Goal: Information Seeking & Learning: Find specific fact

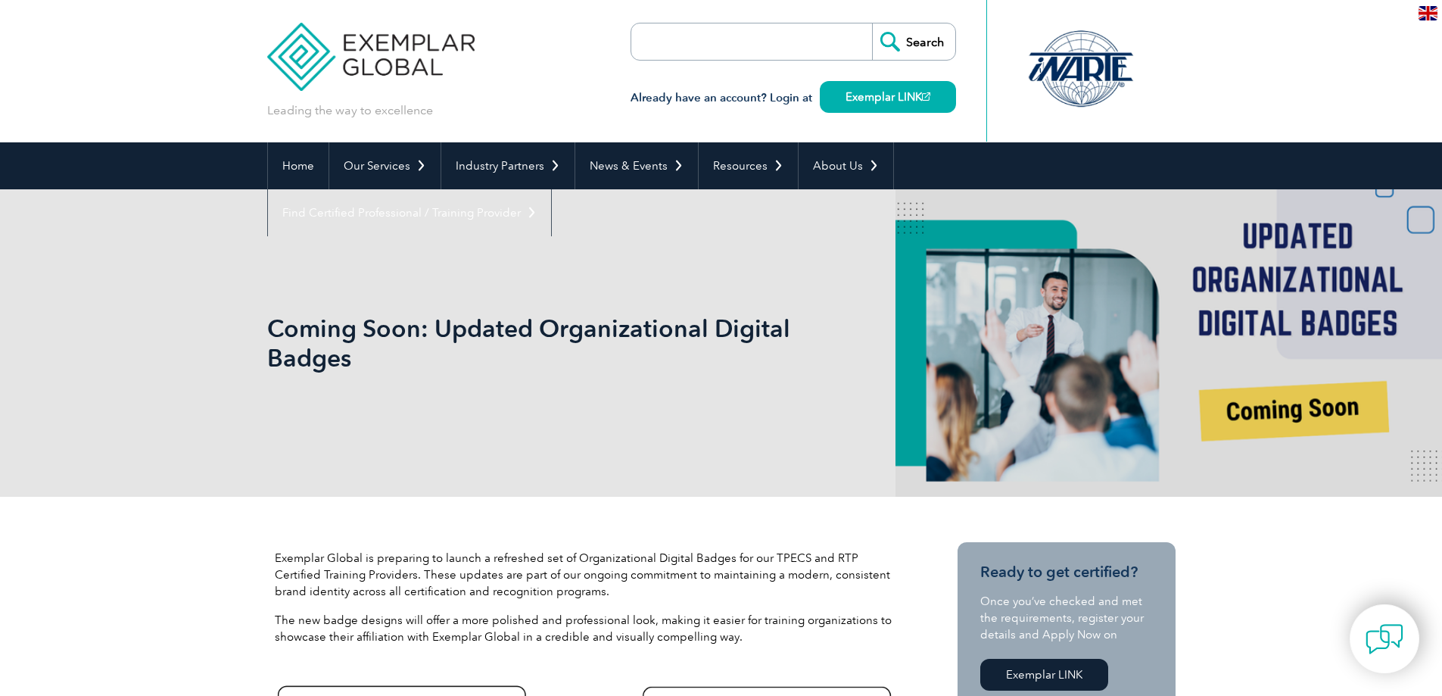
click at [1243, 54] on header "Leading the way to excellence Search" at bounding box center [721, 71] width 1442 height 142
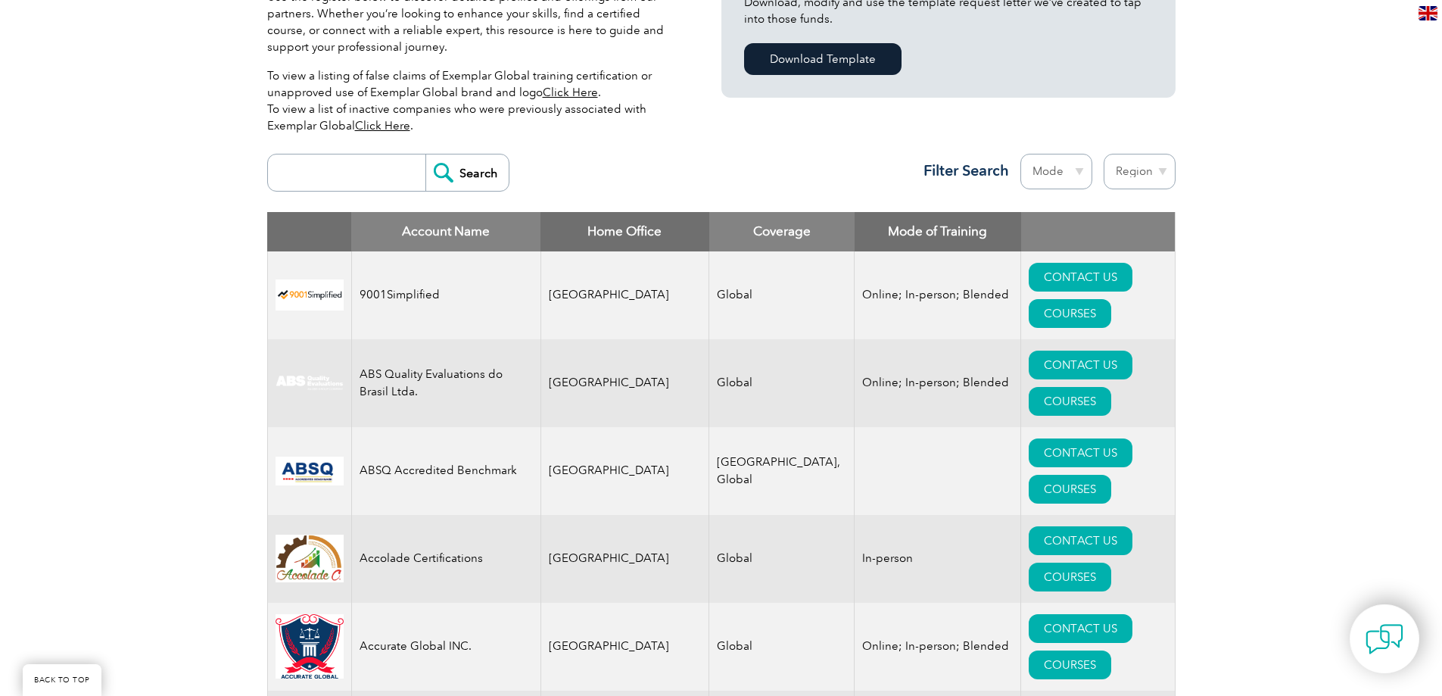
scroll to position [303, 0]
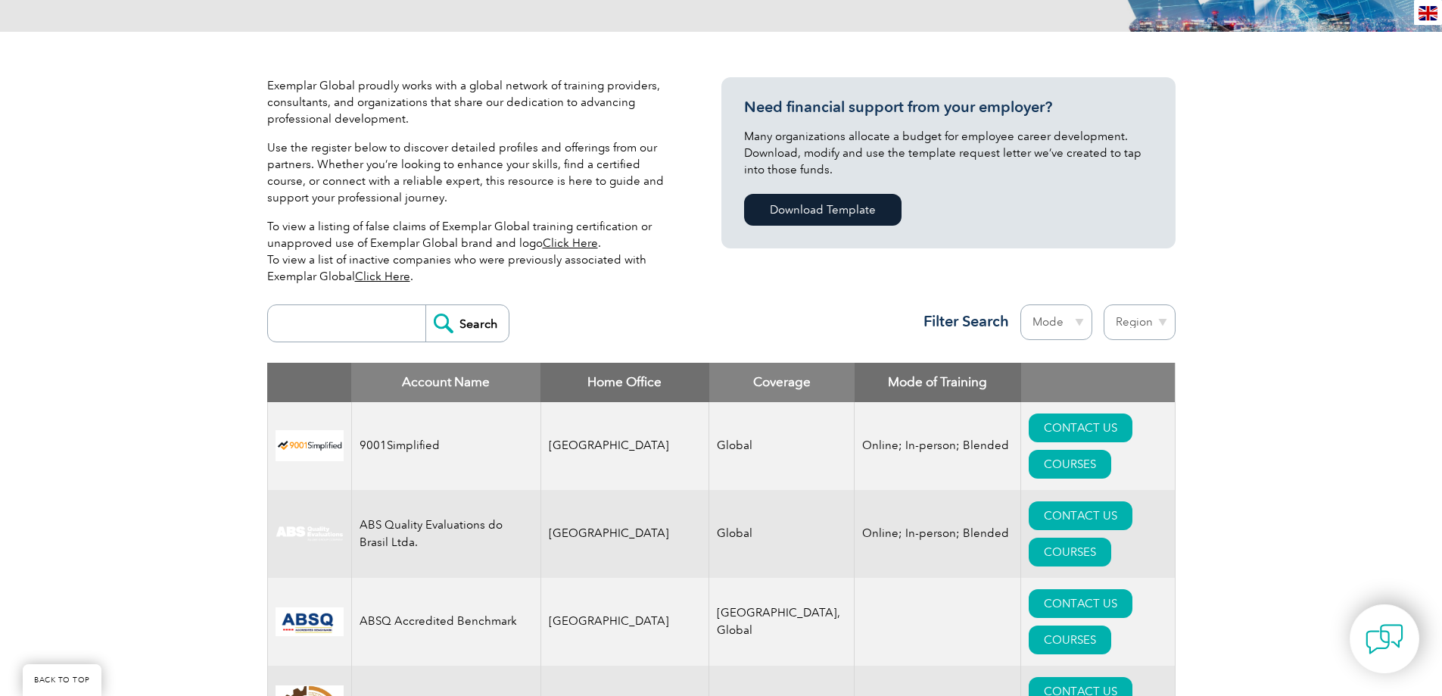
click at [340, 325] on input "search" at bounding box center [350, 323] width 150 height 36
type input "serbia"
click at [425, 305] on input "Search" at bounding box center [466, 323] width 83 height 36
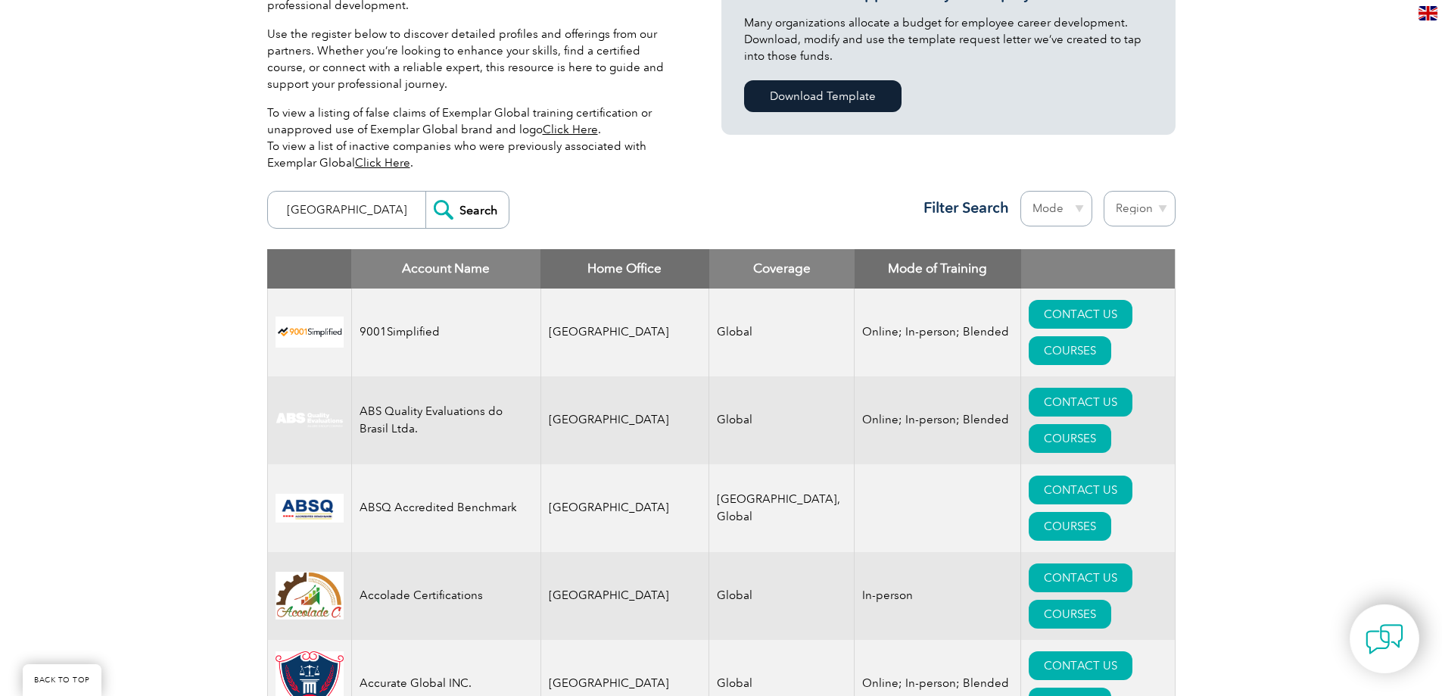
scroll to position [530, 0]
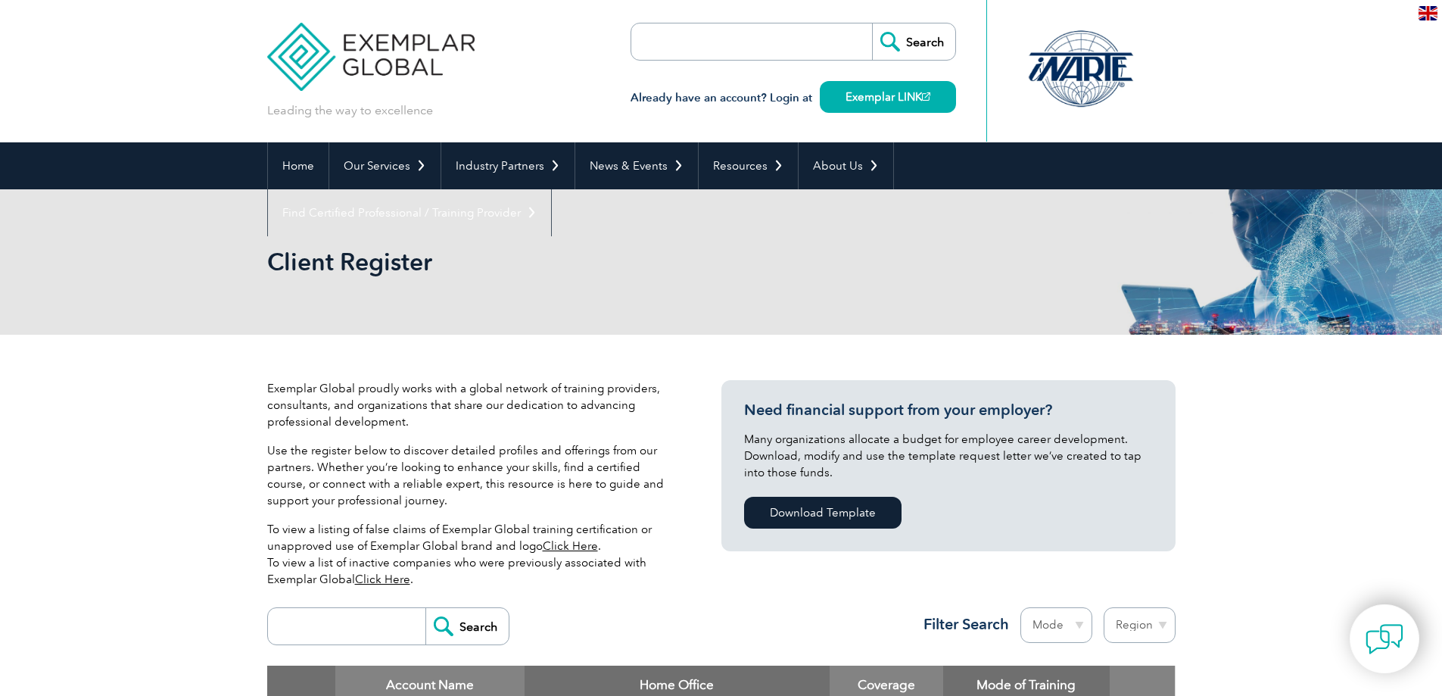
scroll to position [303, 0]
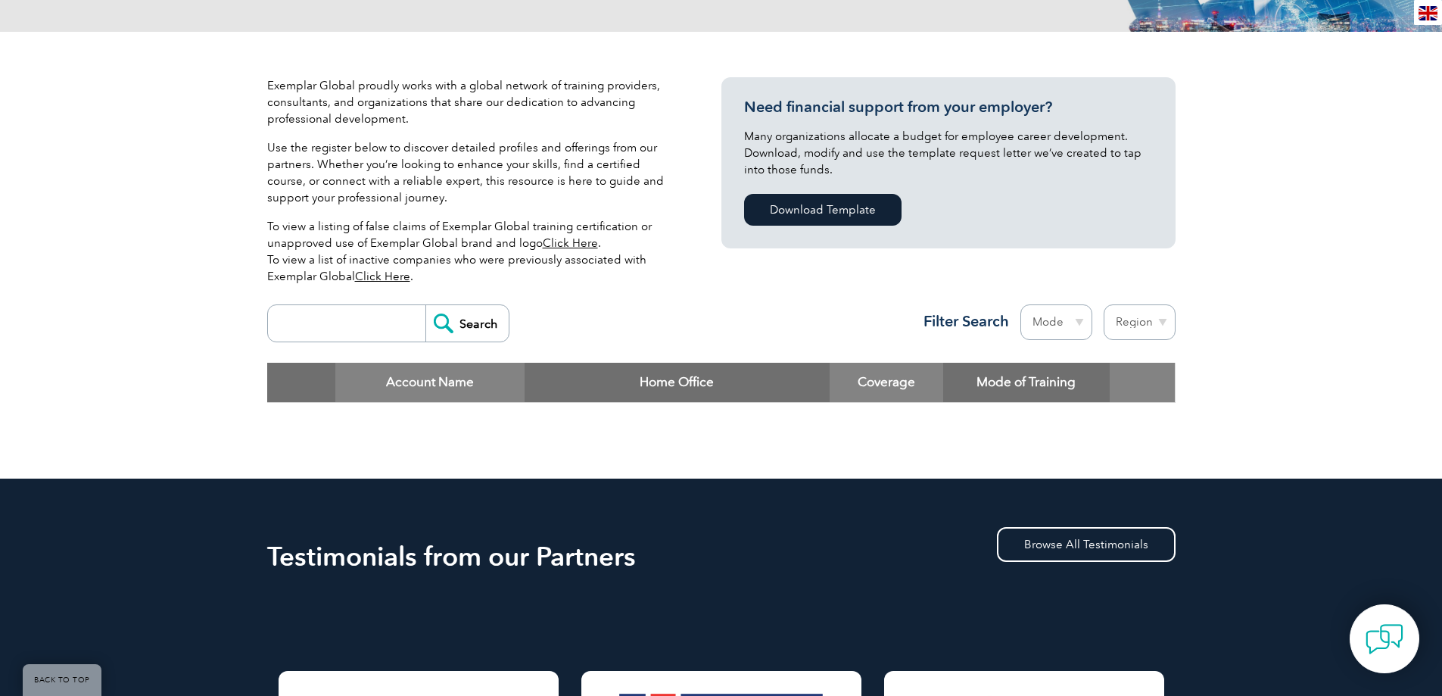
click at [332, 318] on input "search" at bounding box center [350, 323] width 150 height 36
type input "mobes quality"
click at [447, 326] on input "Search" at bounding box center [466, 323] width 83 height 36
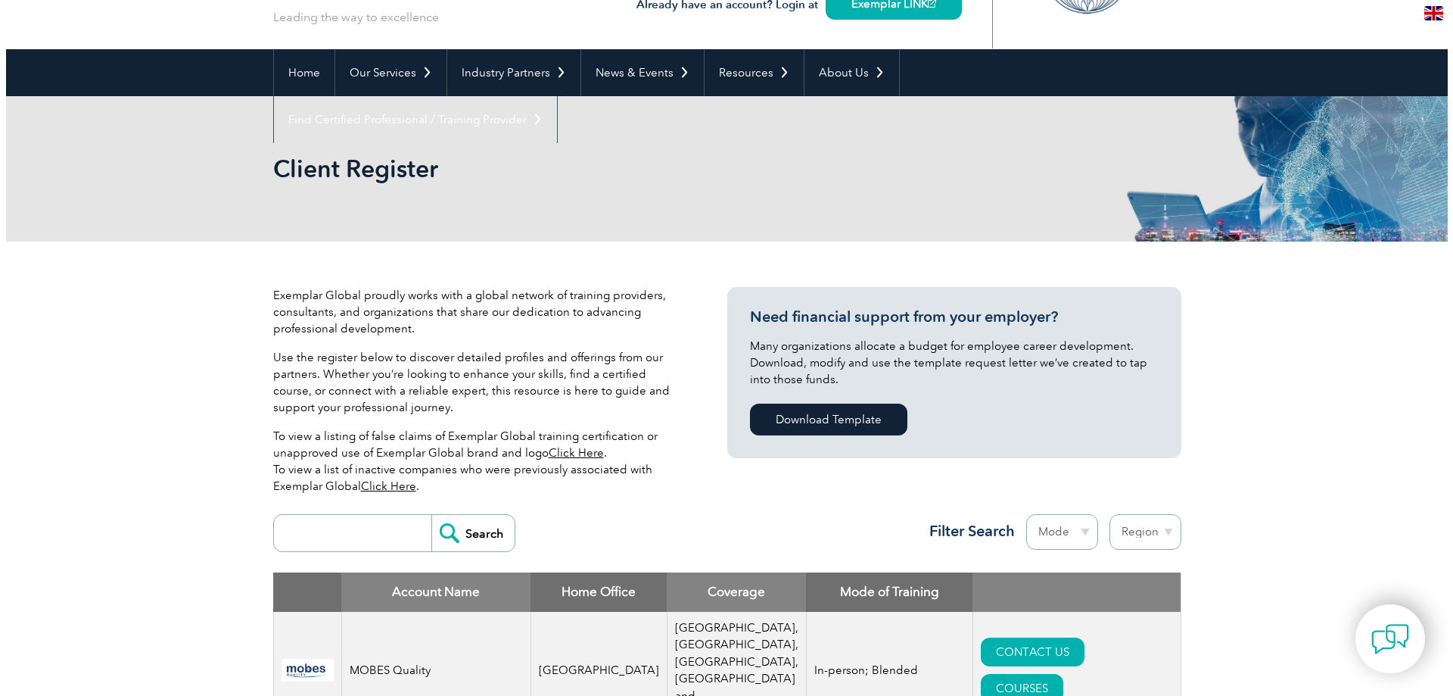
scroll to position [227, 0]
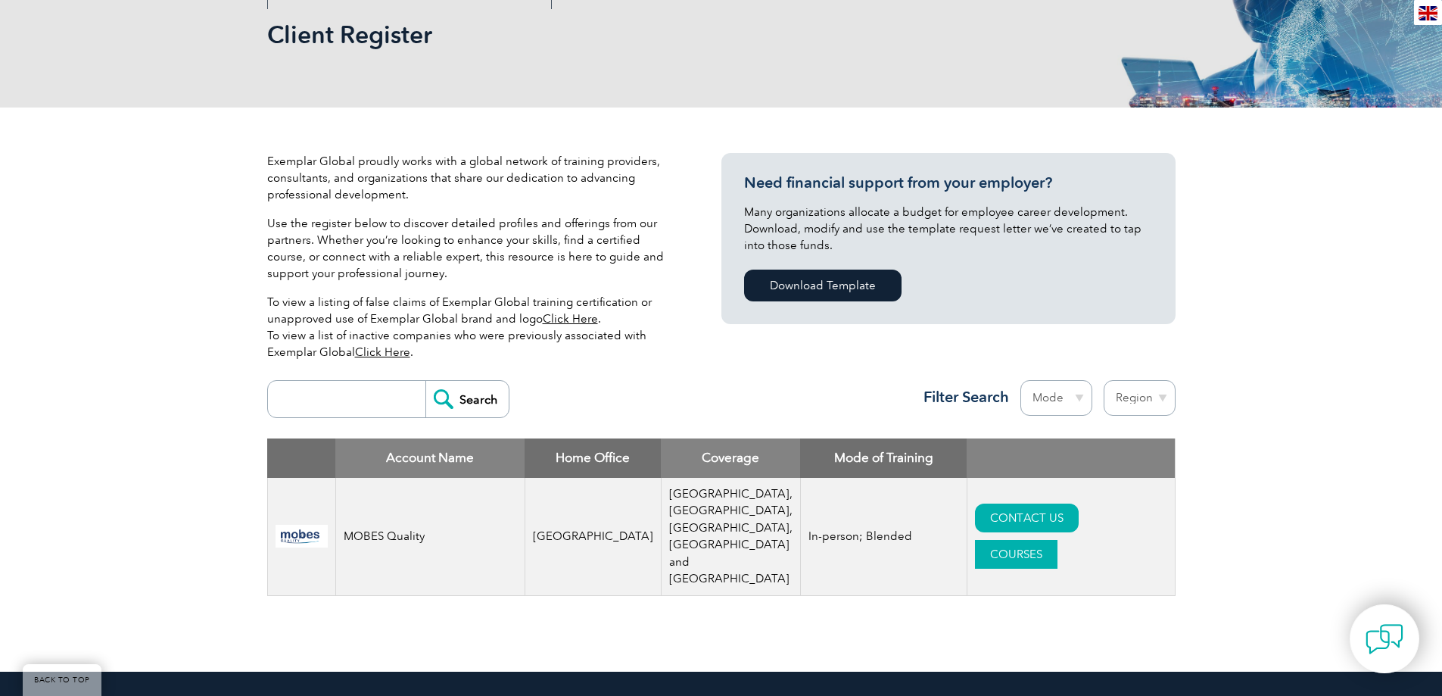
click at [1051, 540] on link "COURSES" at bounding box center [1016, 554] width 82 height 29
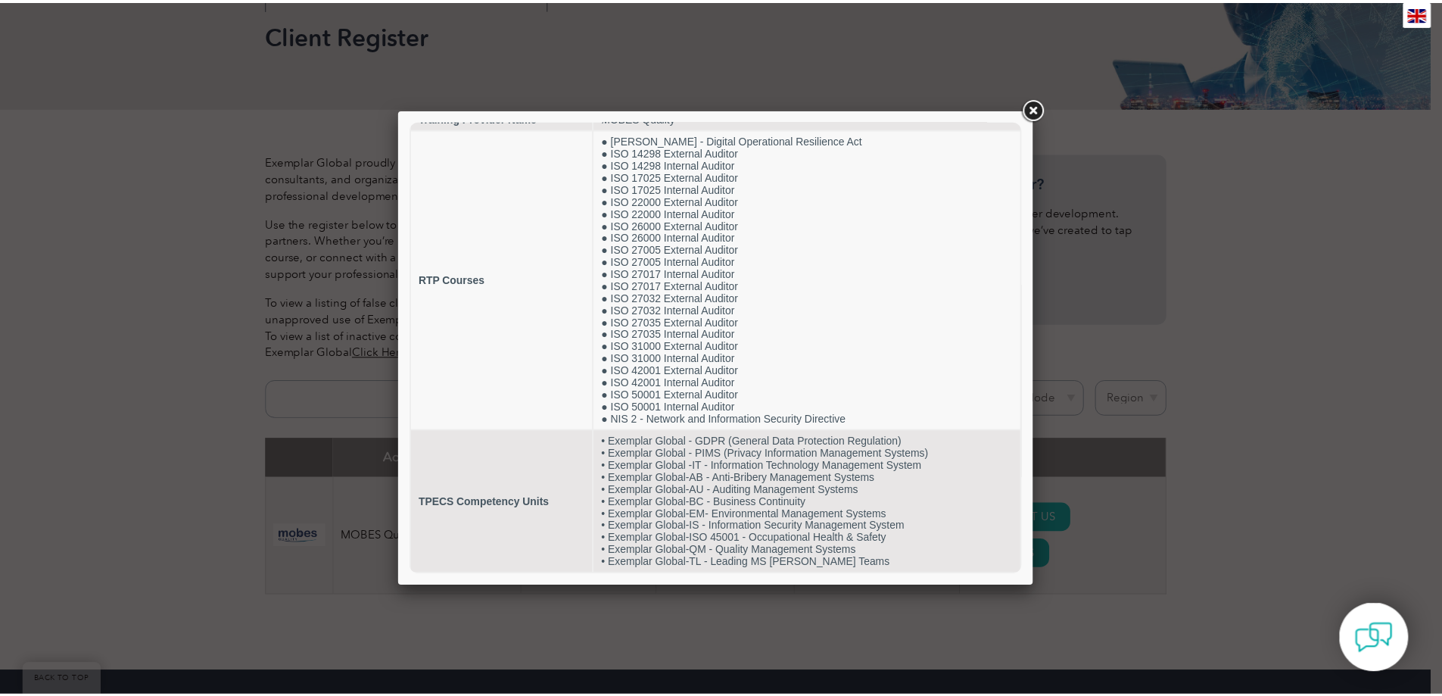
scroll to position [0, 0]
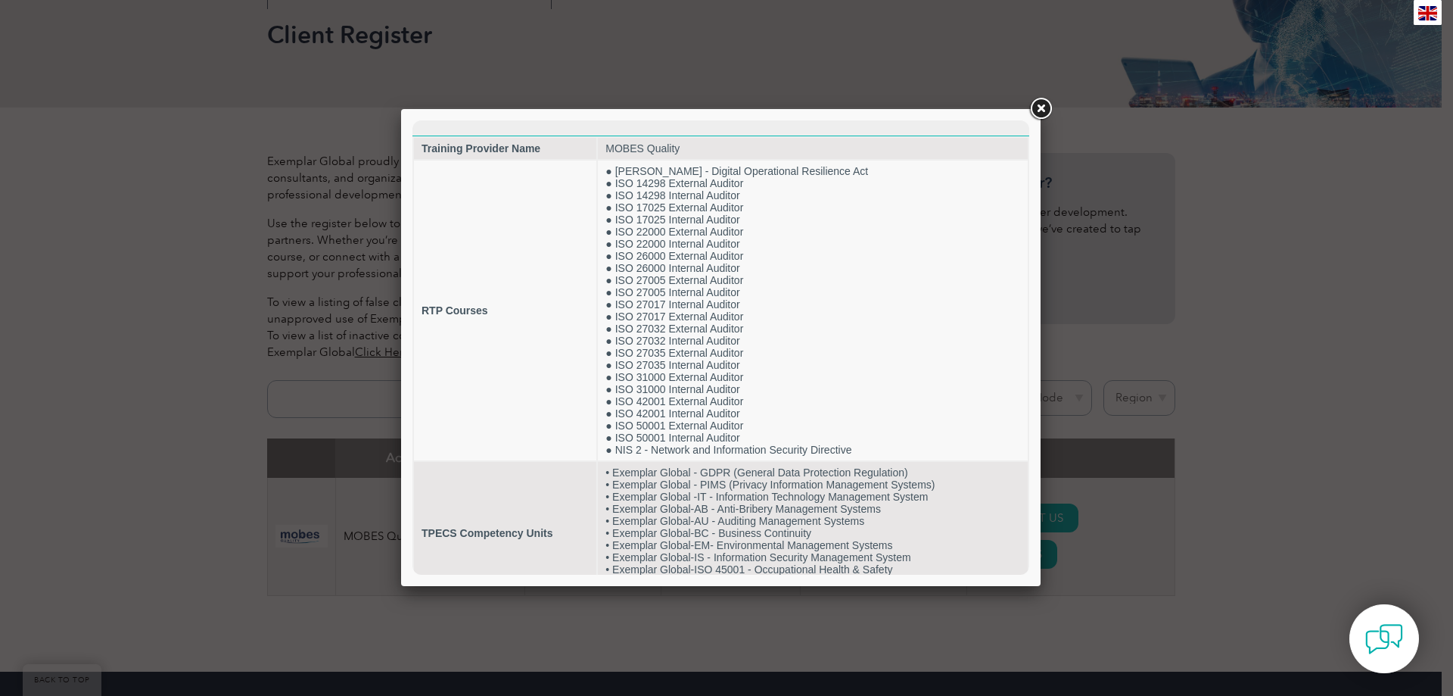
click at [1272, 454] on div at bounding box center [726, 348] width 1453 height 696
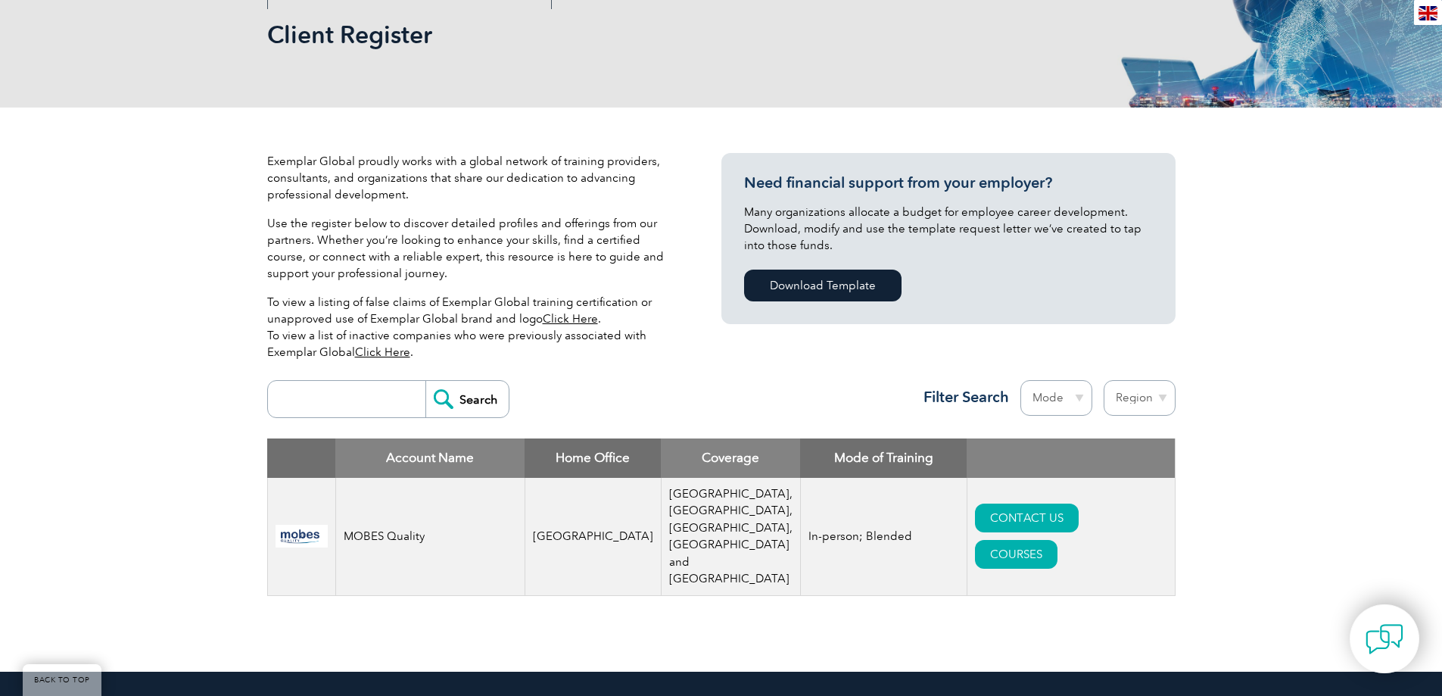
click at [372, 399] on input "search" at bounding box center [350, 399] width 150 height 36
type input "BQS"
click at [454, 399] on input "Search" at bounding box center [466, 399] width 83 height 36
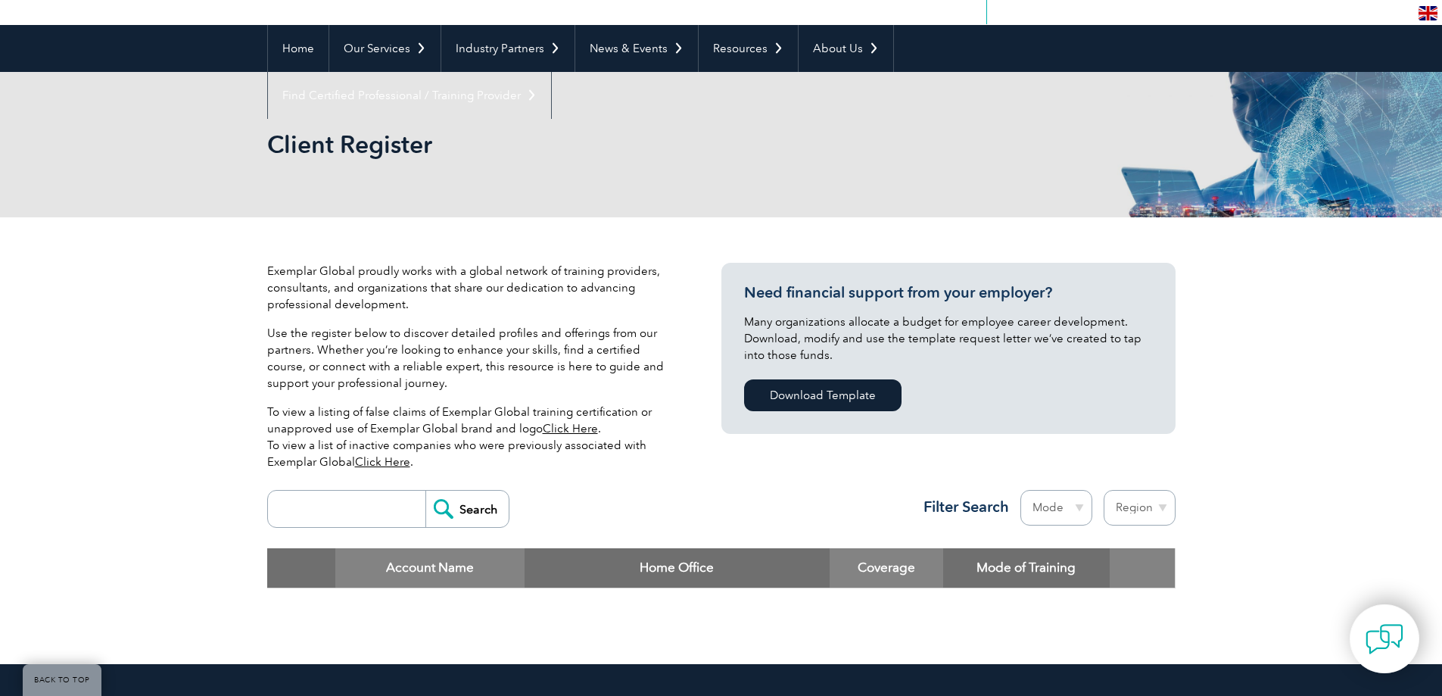
scroll to position [227, 0]
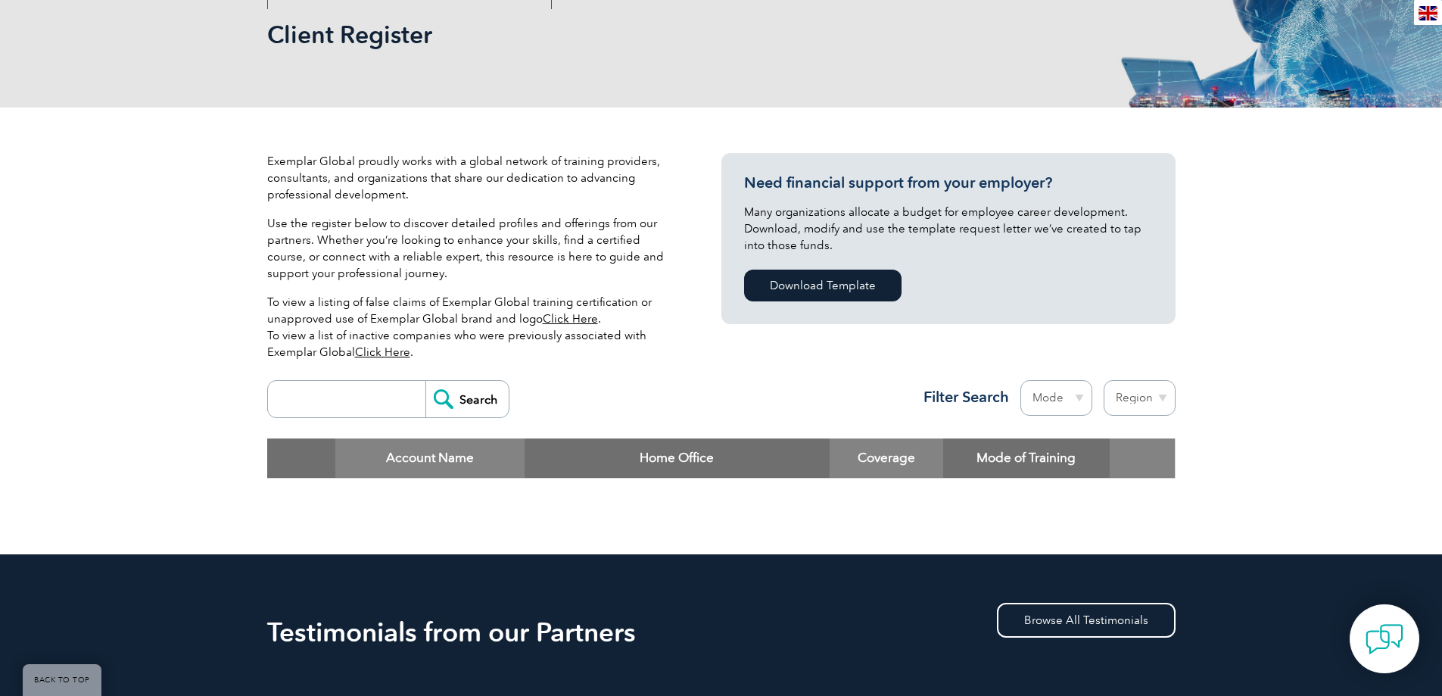
click at [350, 391] on input "search" at bounding box center [350, 399] width 150 height 36
type input "BQC"
click at [455, 397] on input "Search" at bounding box center [466, 399] width 83 height 36
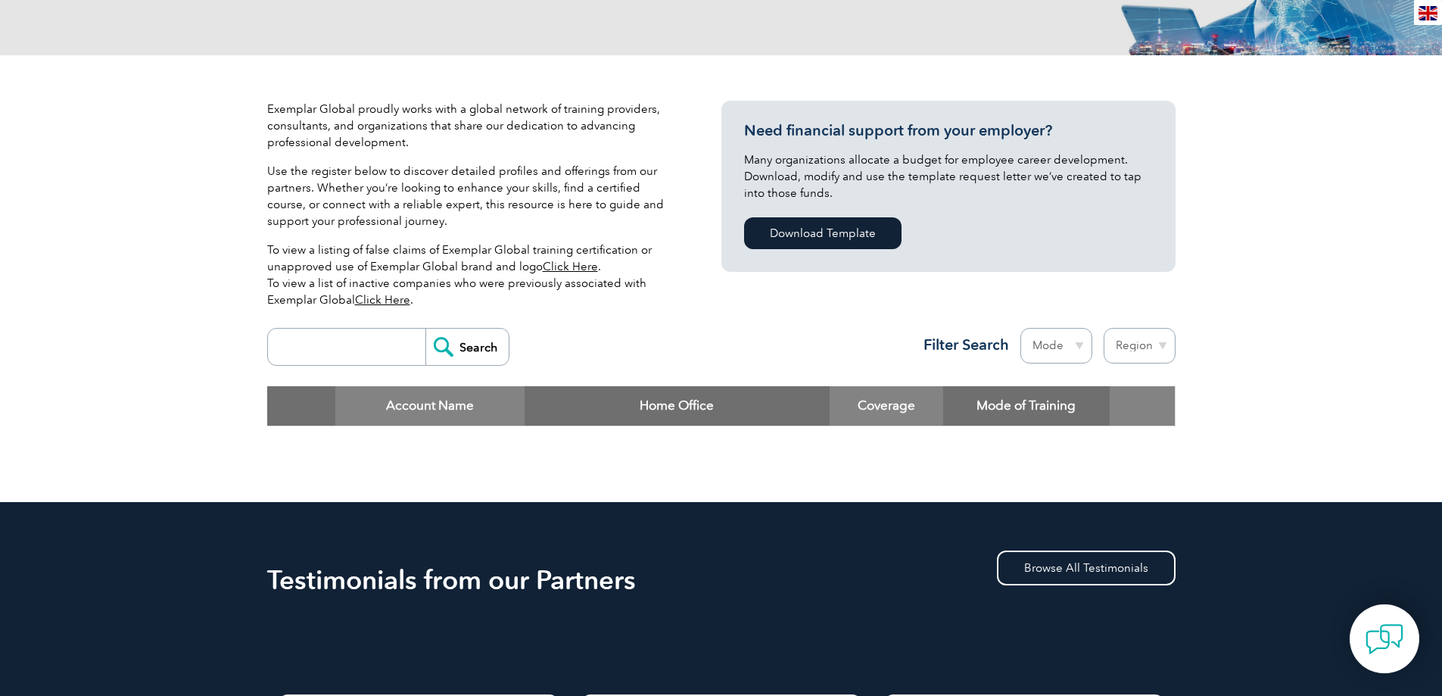
scroll to position [378, 0]
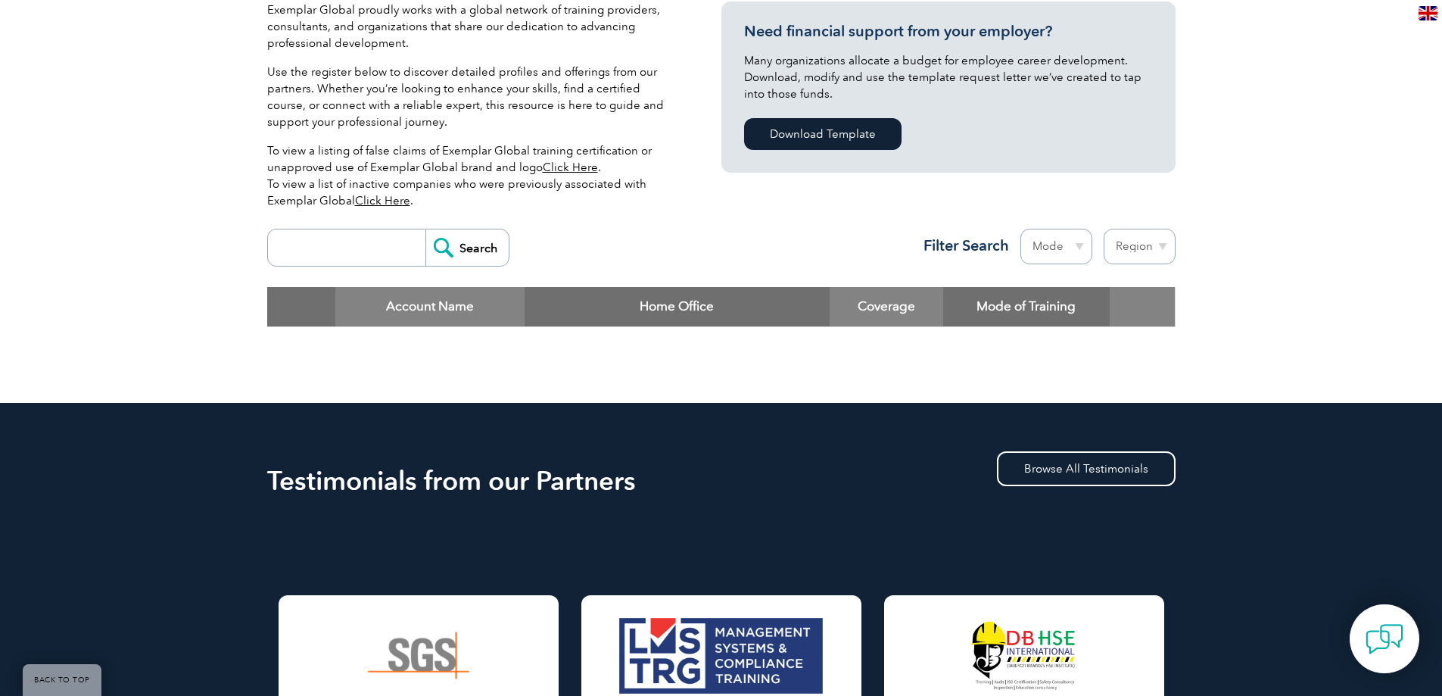
click at [371, 252] on input "search" at bounding box center [350, 247] width 150 height 36
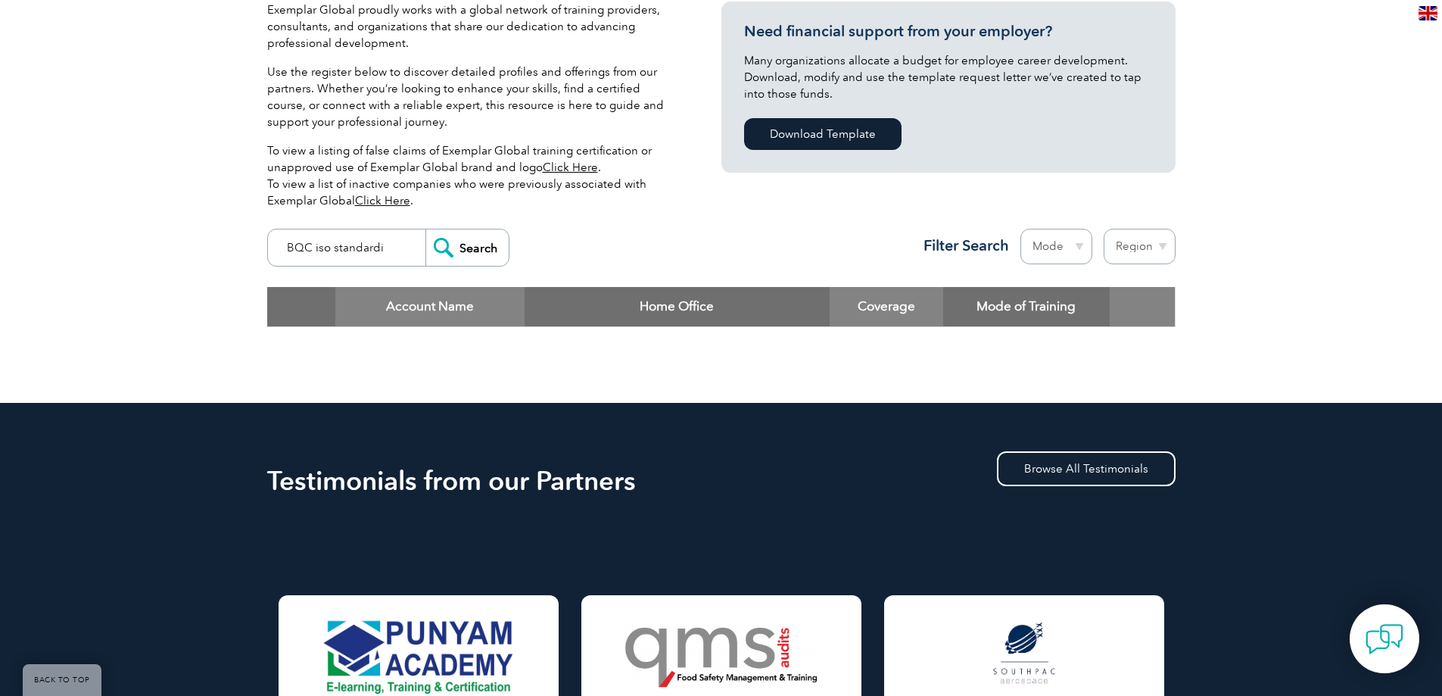
type input "BQC iso standardi"
click at [425, 229] on input "Search" at bounding box center [466, 247] width 83 height 36
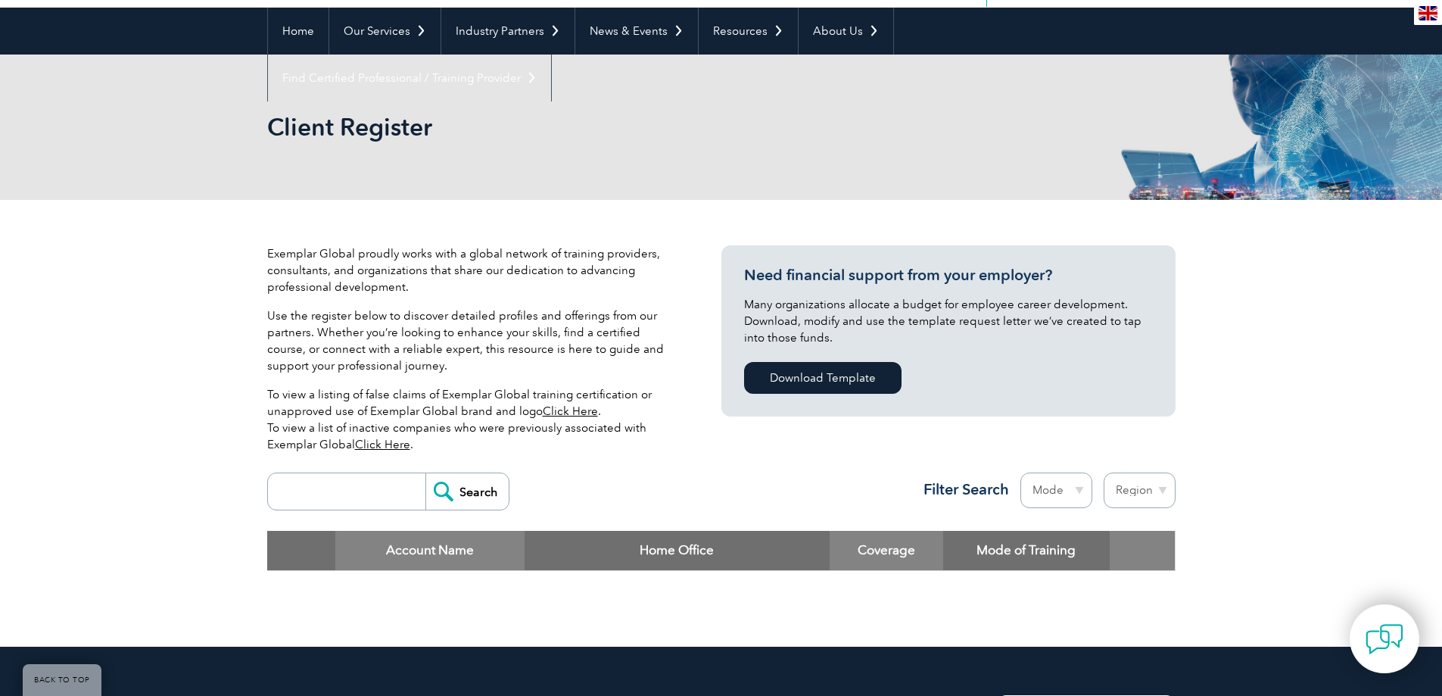
scroll to position [378, 0]
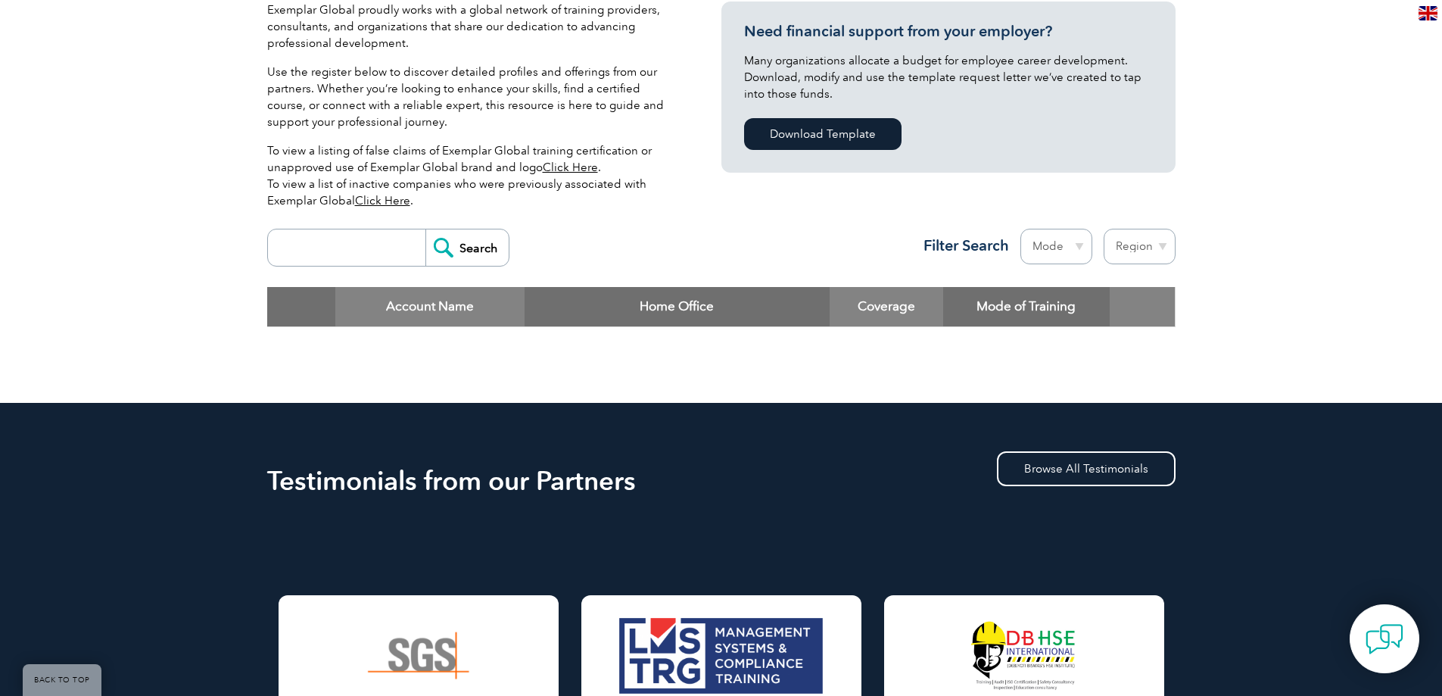
click at [351, 247] on input "search" at bounding box center [350, 247] width 150 height 36
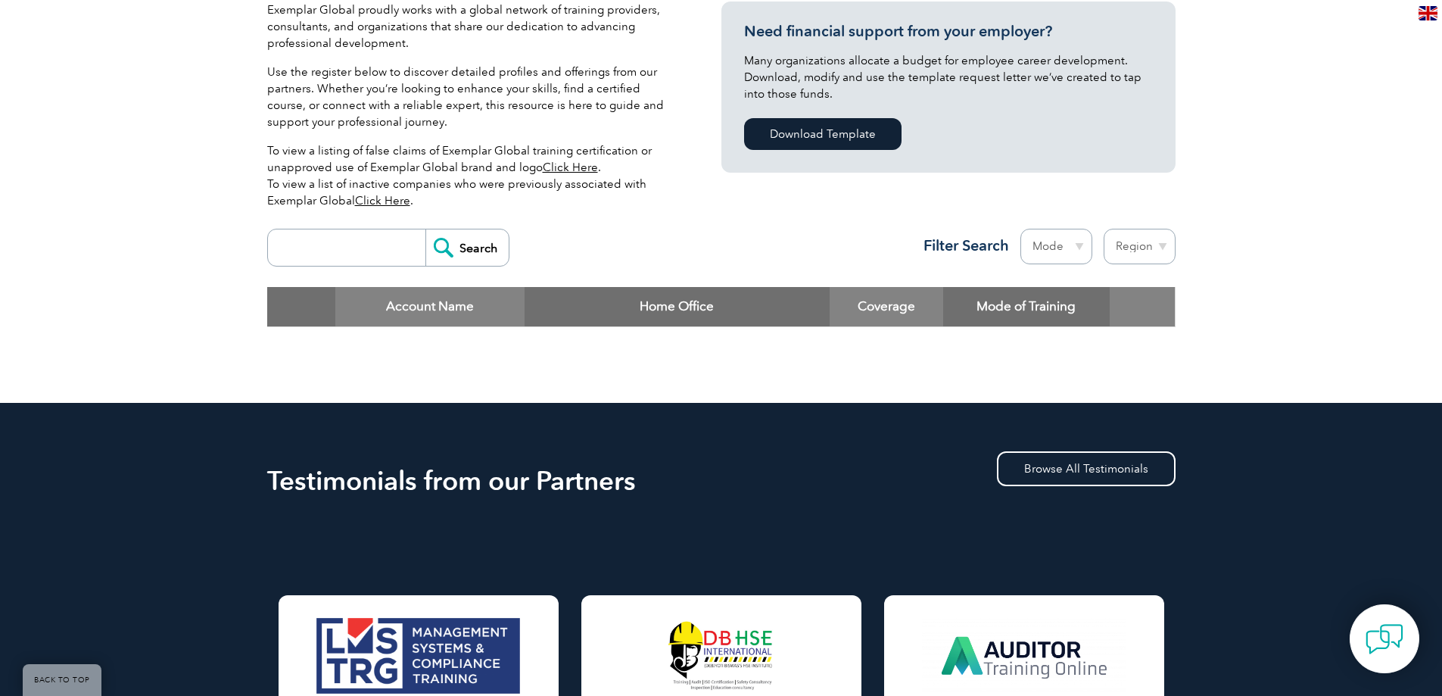
click at [627, 280] on div "Search Region Australia Bahrain Bangladesh Brazil Canada Colombia Dominican Rep…" at bounding box center [721, 254] width 908 height 66
click at [630, 300] on th "Home Office" at bounding box center [677, 306] width 305 height 39
click at [1006, 300] on th "Mode of Training" at bounding box center [1026, 306] width 167 height 39
click at [1071, 242] on select "Mode Online In-person Blended" at bounding box center [1056, 247] width 72 height 36
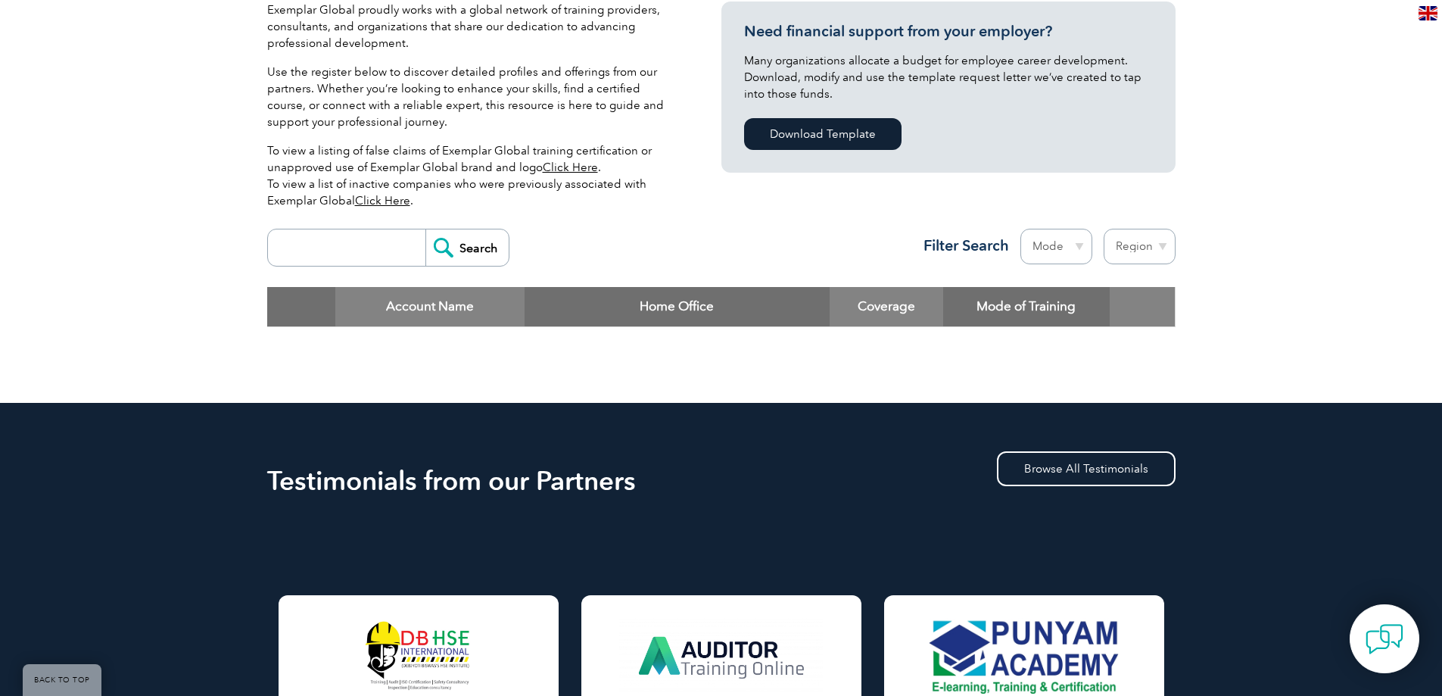
click at [1071, 242] on select "Mode Online In-person Blended" at bounding box center [1056, 247] width 72 height 36
click at [405, 250] on input "search" at bounding box center [350, 247] width 150 height 36
click at [612, 244] on div "Search Region Australia Bahrain Bangladesh Brazil Canada Colombia Dominican Rep…" at bounding box center [721, 254] width 908 height 66
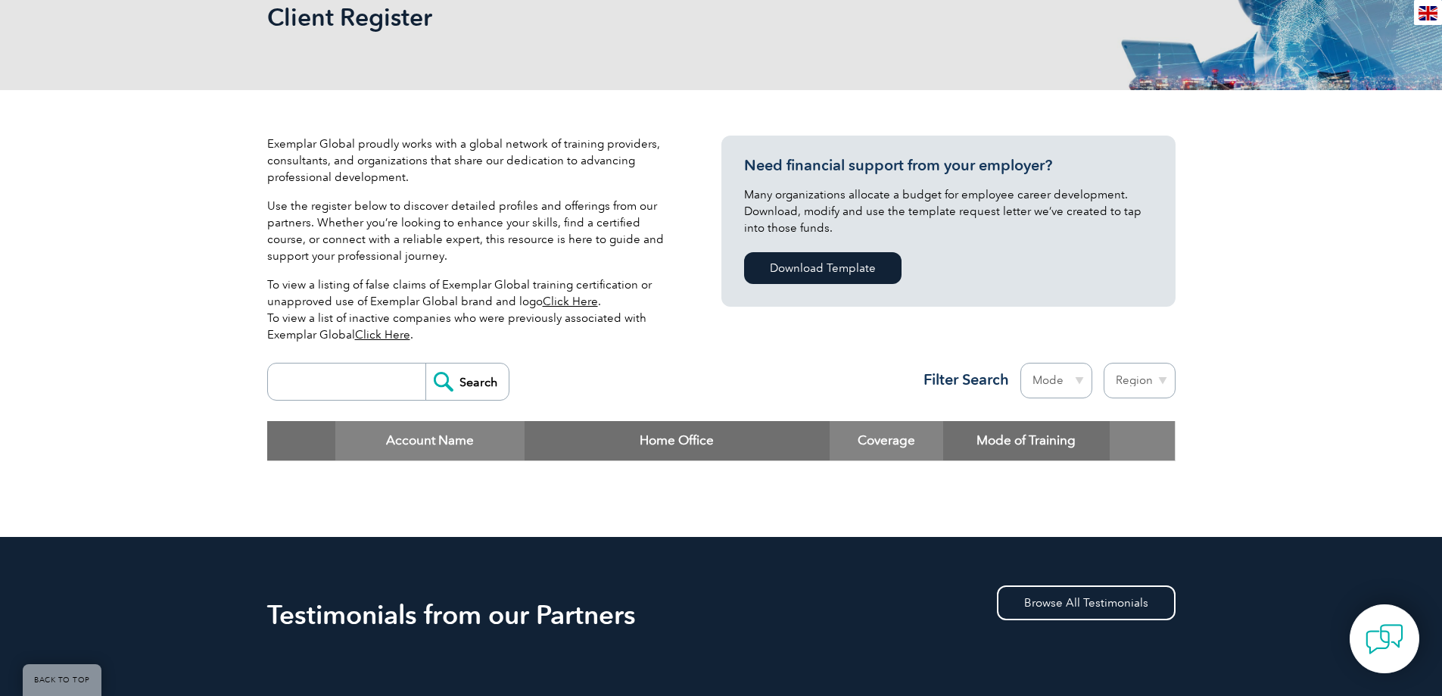
scroll to position [0, 0]
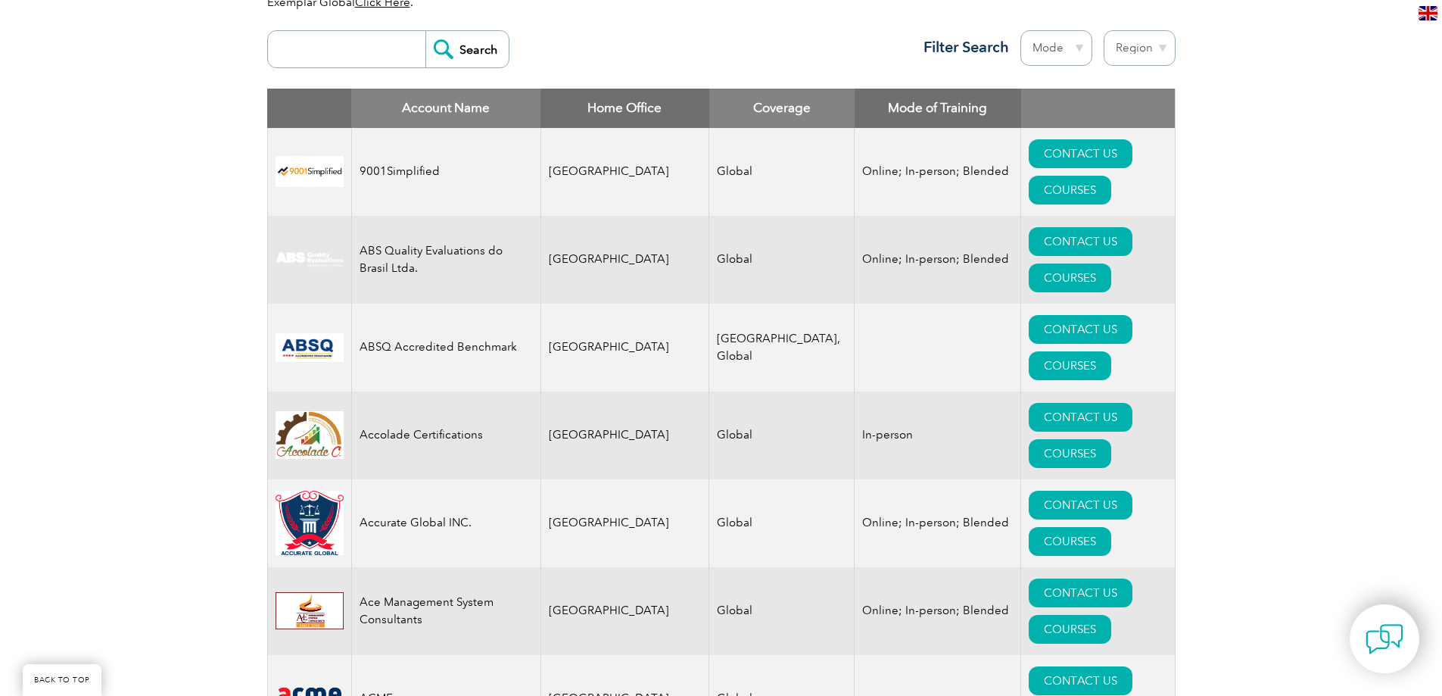
scroll to position [378, 0]
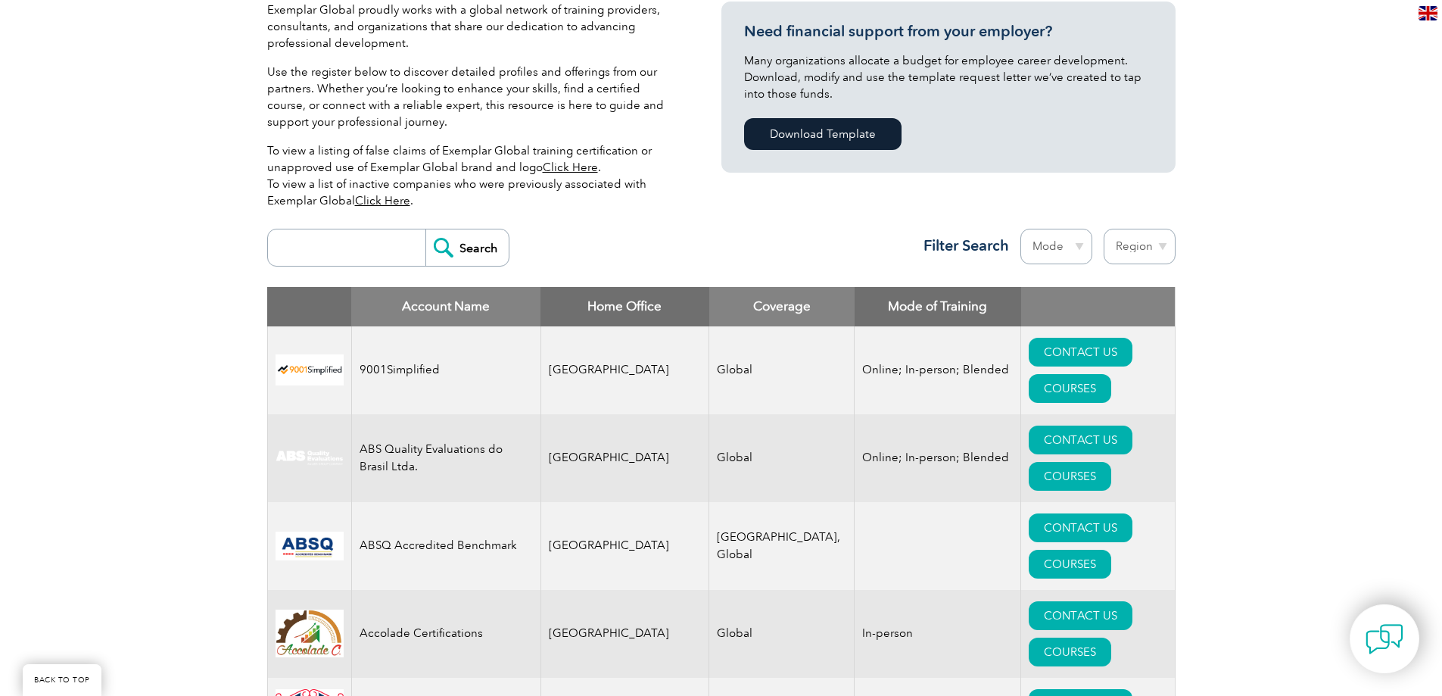
click at [623, 302] on th "Home Office" at bounding box center [624, 306] width 169 height 39
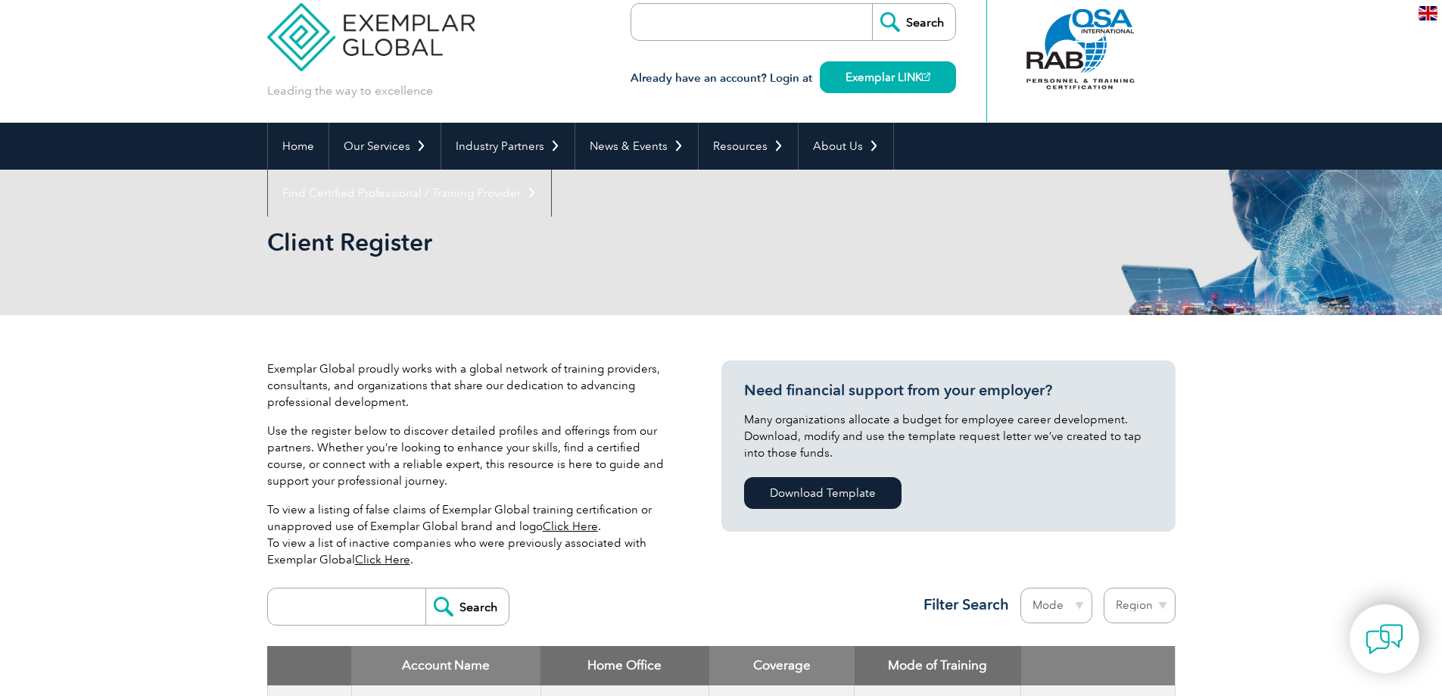
scroll to position [227, 0]
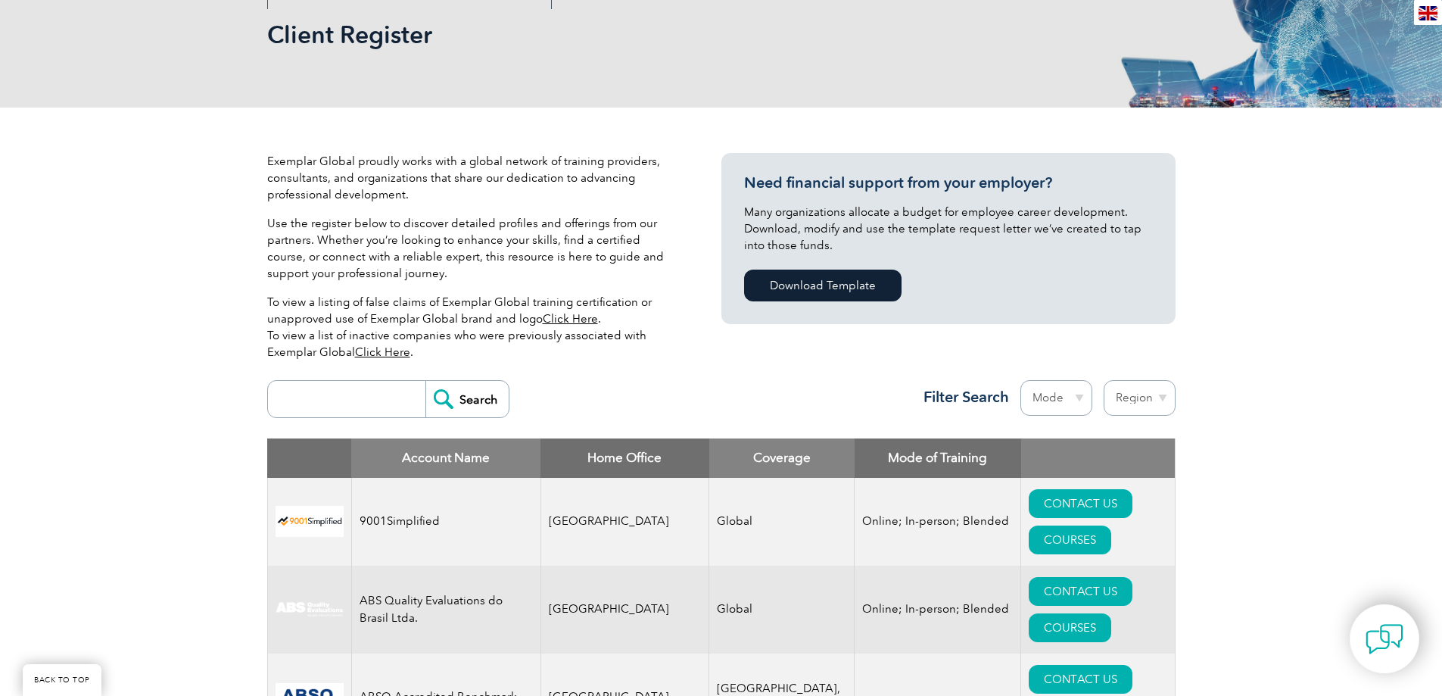
click at [1071, 392] on select "Mode Online In-person Blended" at bounding box center [1056, 398] width 72 height 36
click at [1150, 389] on select "Region [GEOGRAPHIC_DATA] [GEOGRAPHIC_DATA] [GEOGRAPHIC_DATA] [GEOGRAPHIC_DATA] …" at bounding box center [1140, 398] width 72 height 36
select select "[GEOGRAPHIC_DATA]"
click at [1104, 380] on select "Region [GEOGRAPHIC_DATA] [GEOGRAPHIC_DATA] [GEOGRAPHIC_DATA] [GEOGRAPHIC_DATA] …" at bounding box center [1140, 398] width 72 height 36
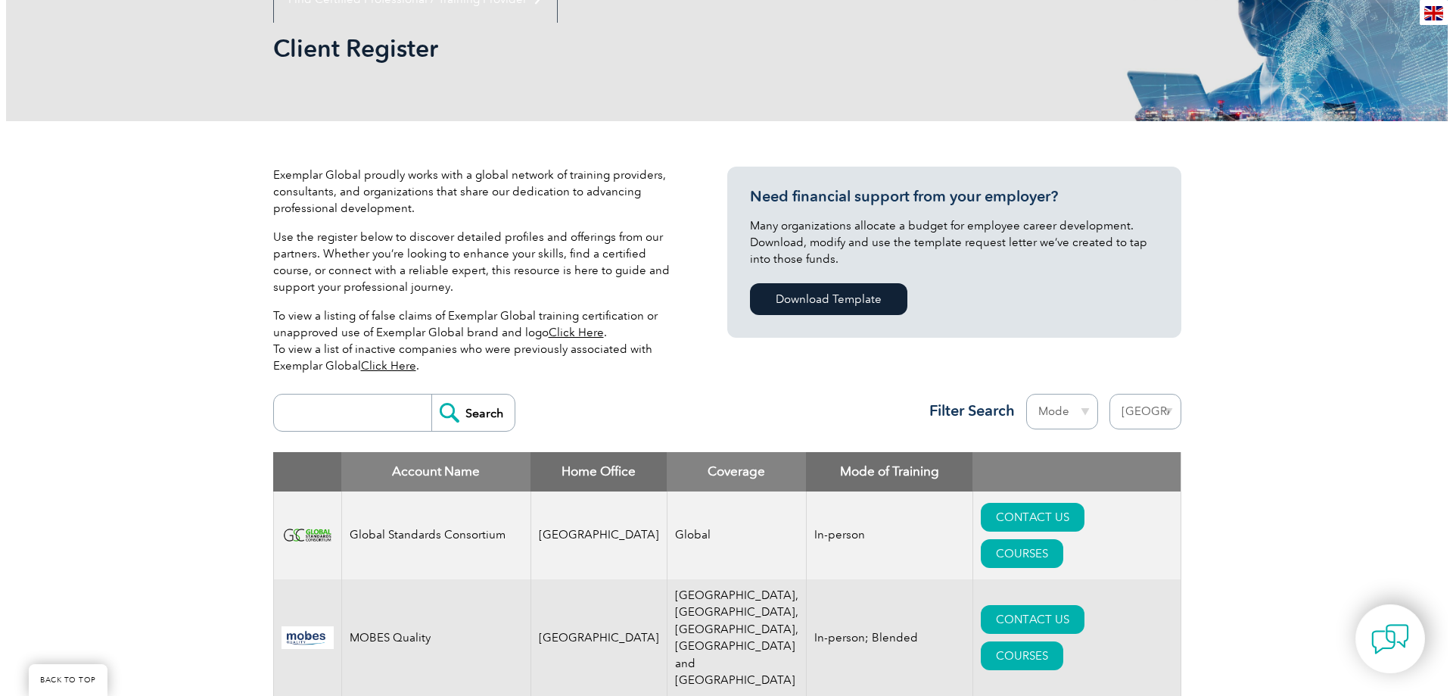
scroll to position [378, 0]
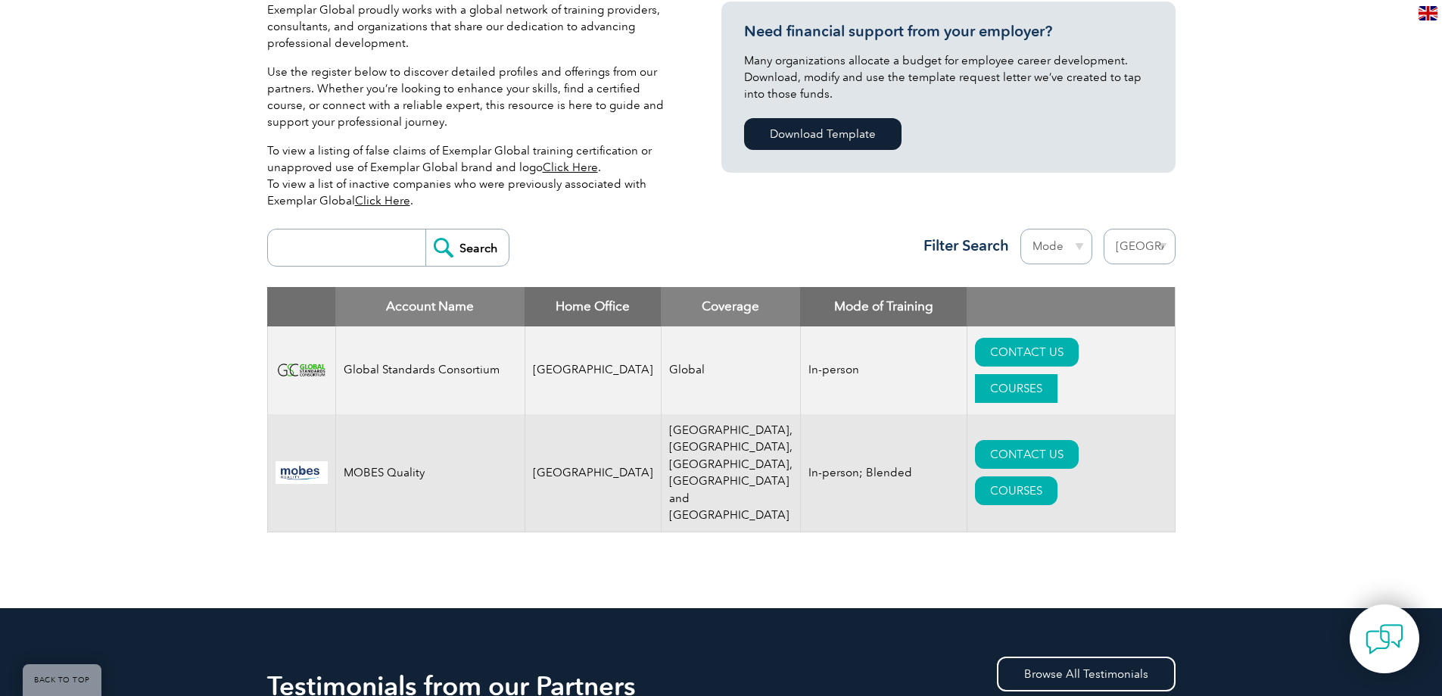
click at [1057, 374] on link "COURSES" at bounding box center [1016, 388] width 82 height 29
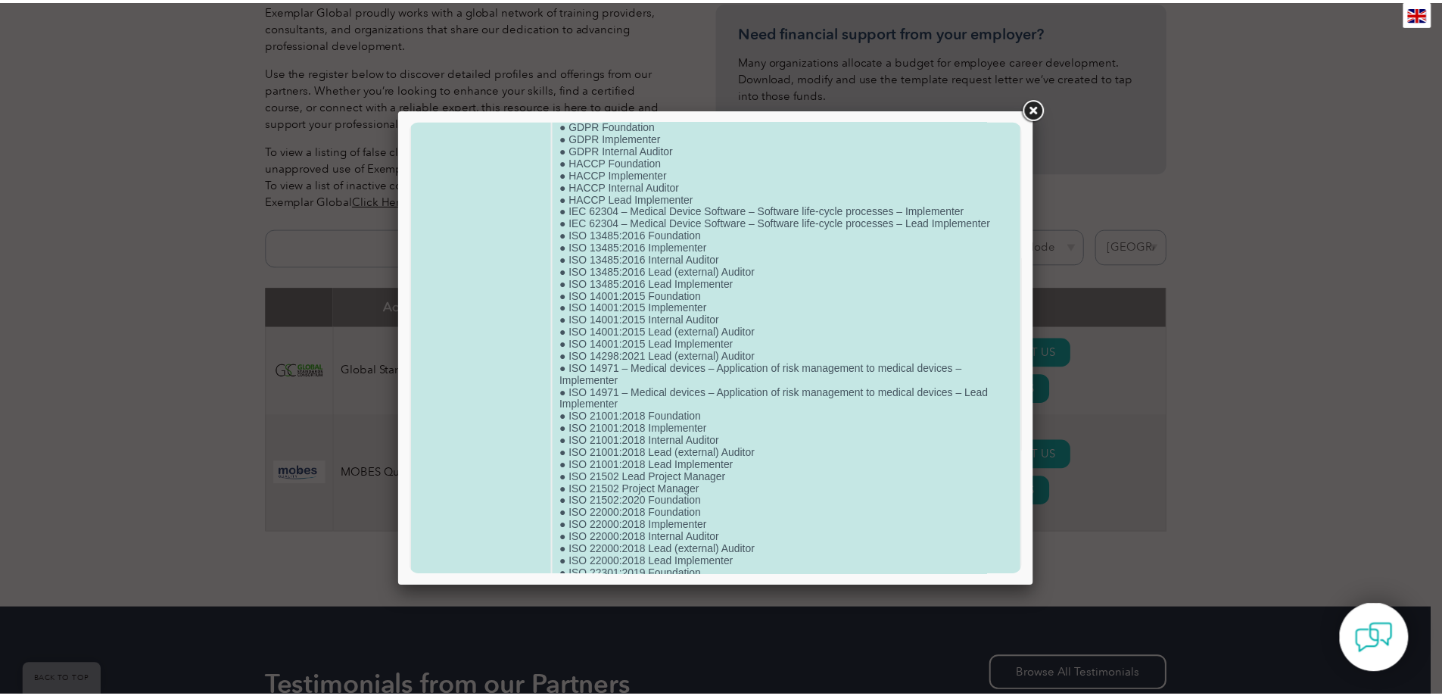
scroll to position [0, 0]
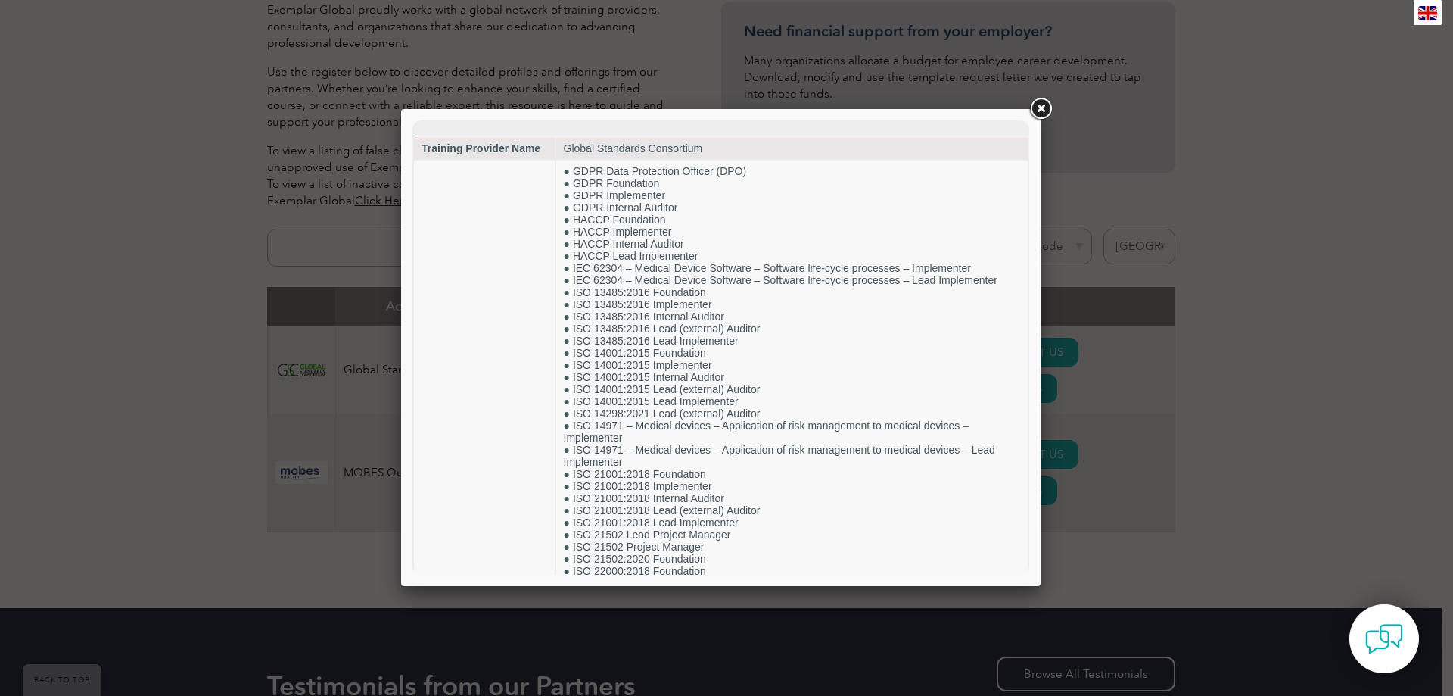
click at [1191, 385] on div at bounding box center [726, 348] width 1453 height 696
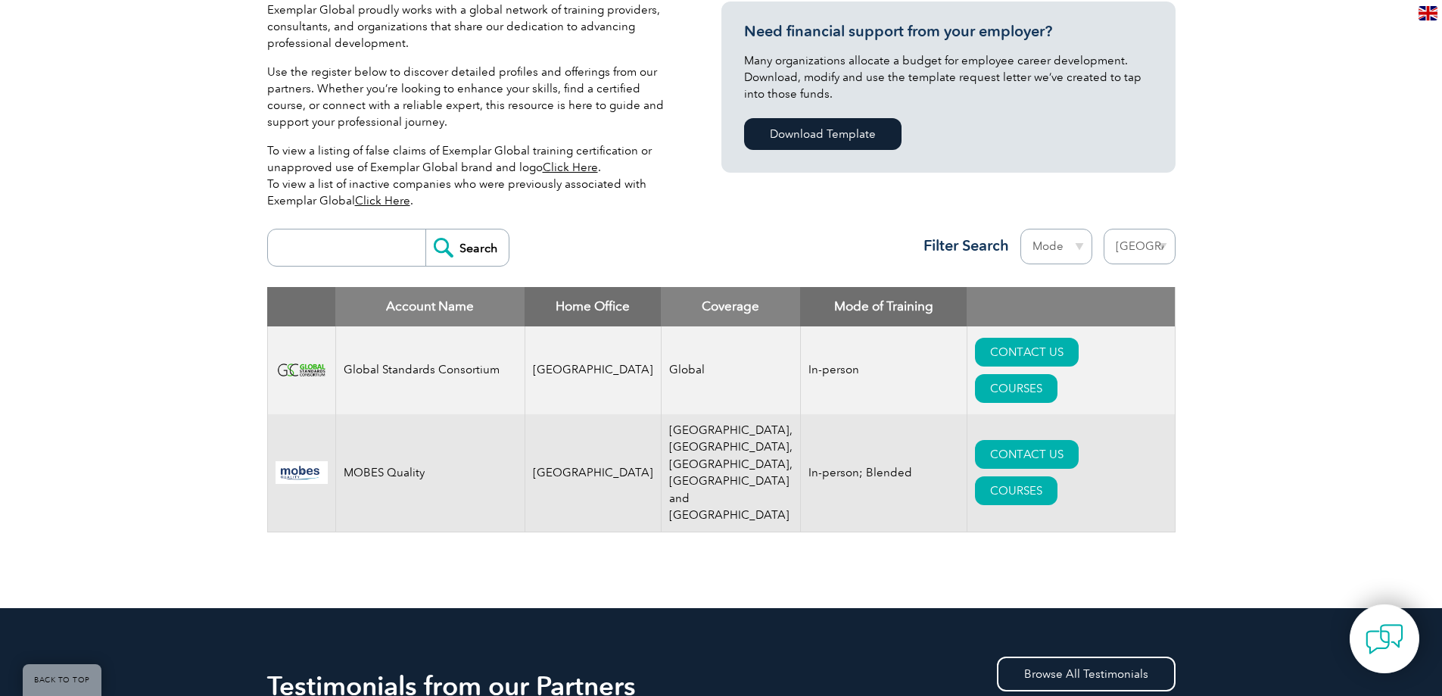
click at [1158, 244] on select "Region [GEOGRAPHIC_DATA] [GEOGRAPHIC_DATA] [GEOGRAPHIC_DATA] [GEOGRAPHIC_DATA] …" at bounding box center [1140, 247] width 72 height 36
select select "[GEOGRAPHIC_DATA]"
click at [1104, 229] on select "Region [GEOGRAPHIC_DATA] [GEOGRAPHIC_DATA] [GEOGRAPHIC_DATA] [GEOGRAPHIC_DATA] …" at bounding box center [1140, 247] width 72 height 36
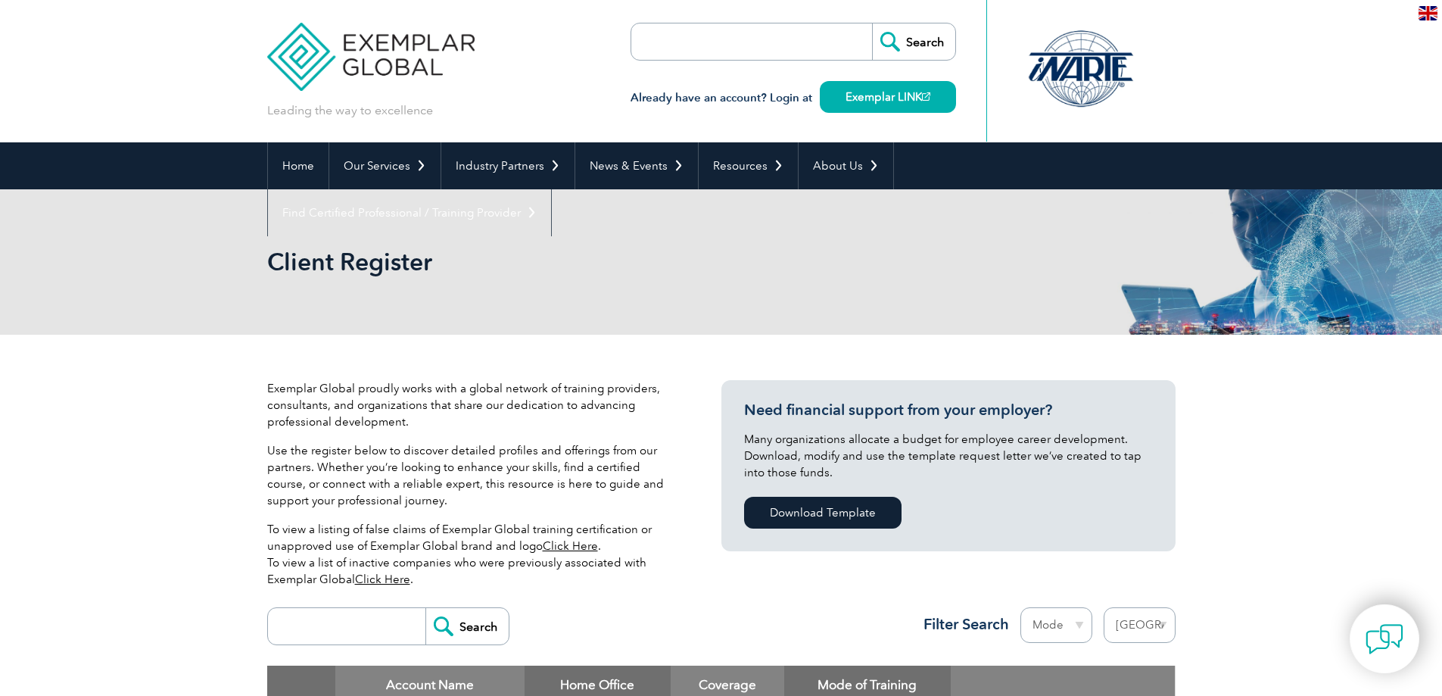
select select "[GEOGRAPHIC_DATA]"
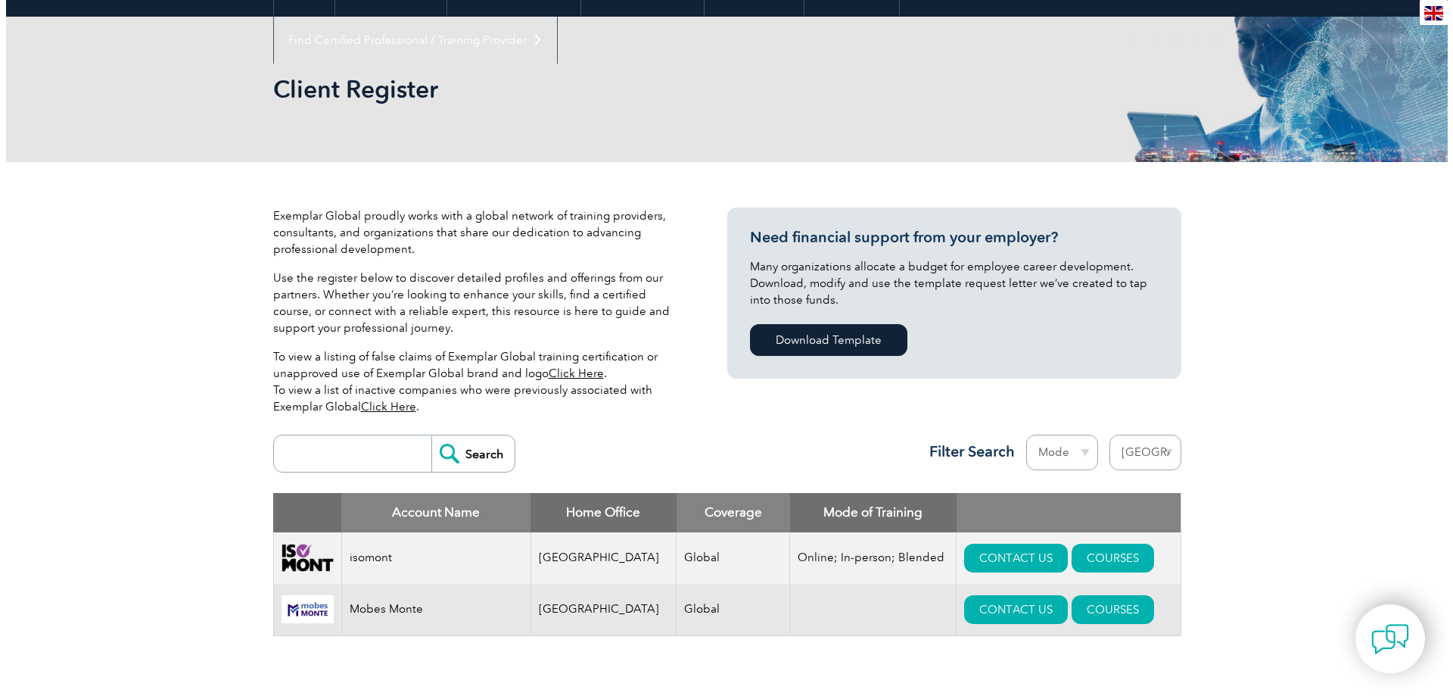
scroll to position [227, 0]
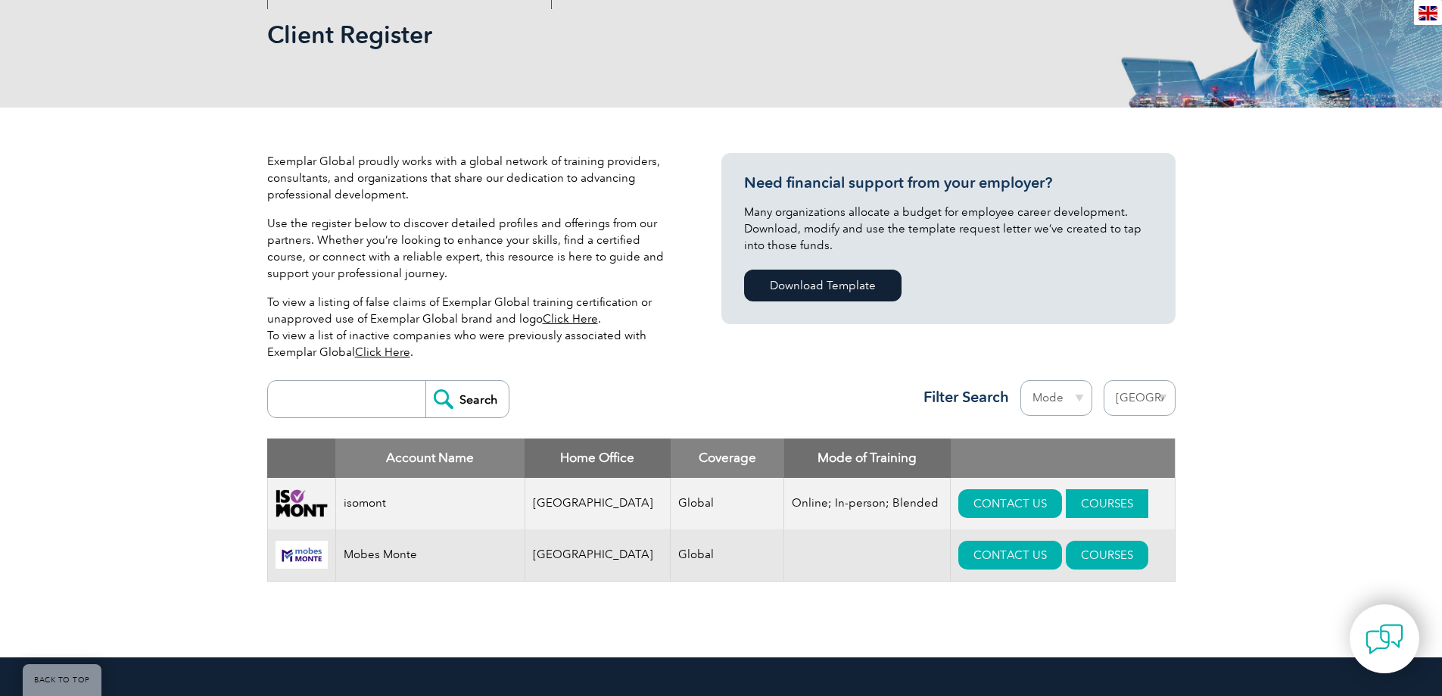
click at [1096, 500] on link "COURSES" at bounding box center [1107, 503] width 82 height 29
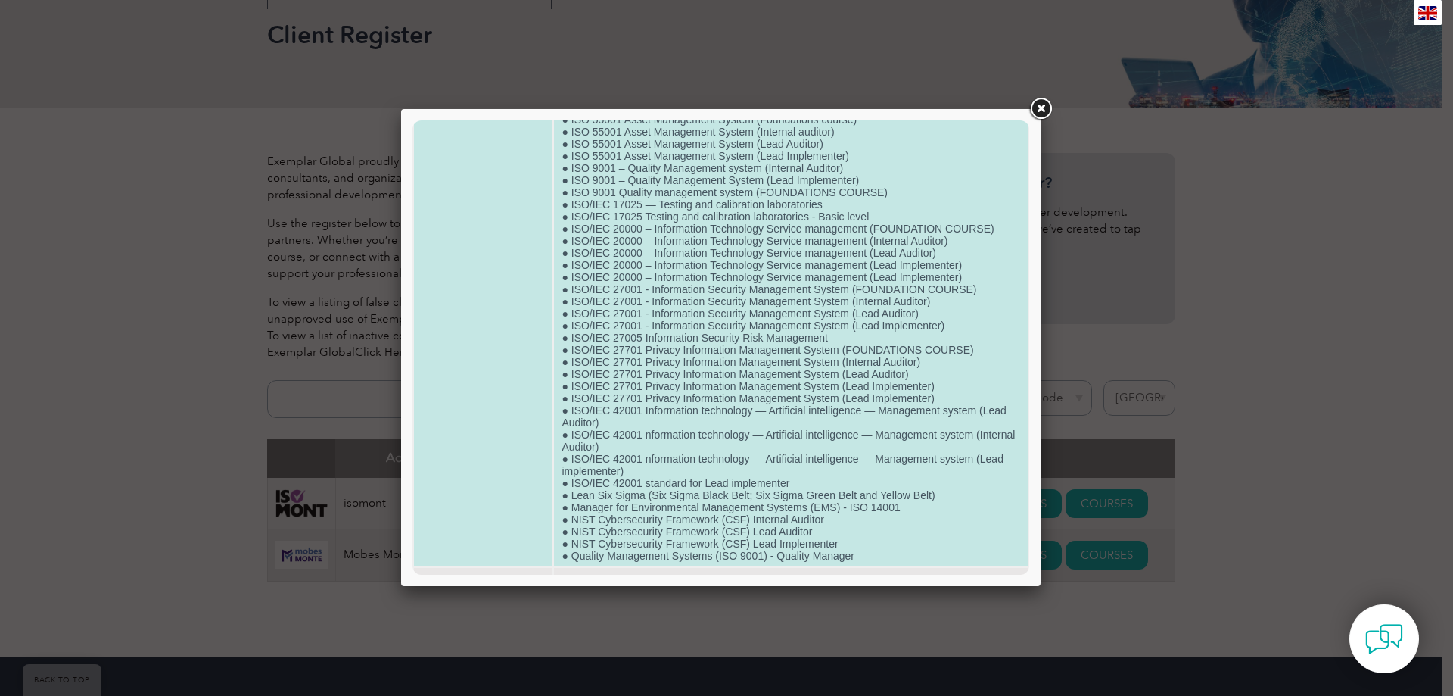
scroll to position [709, 0]
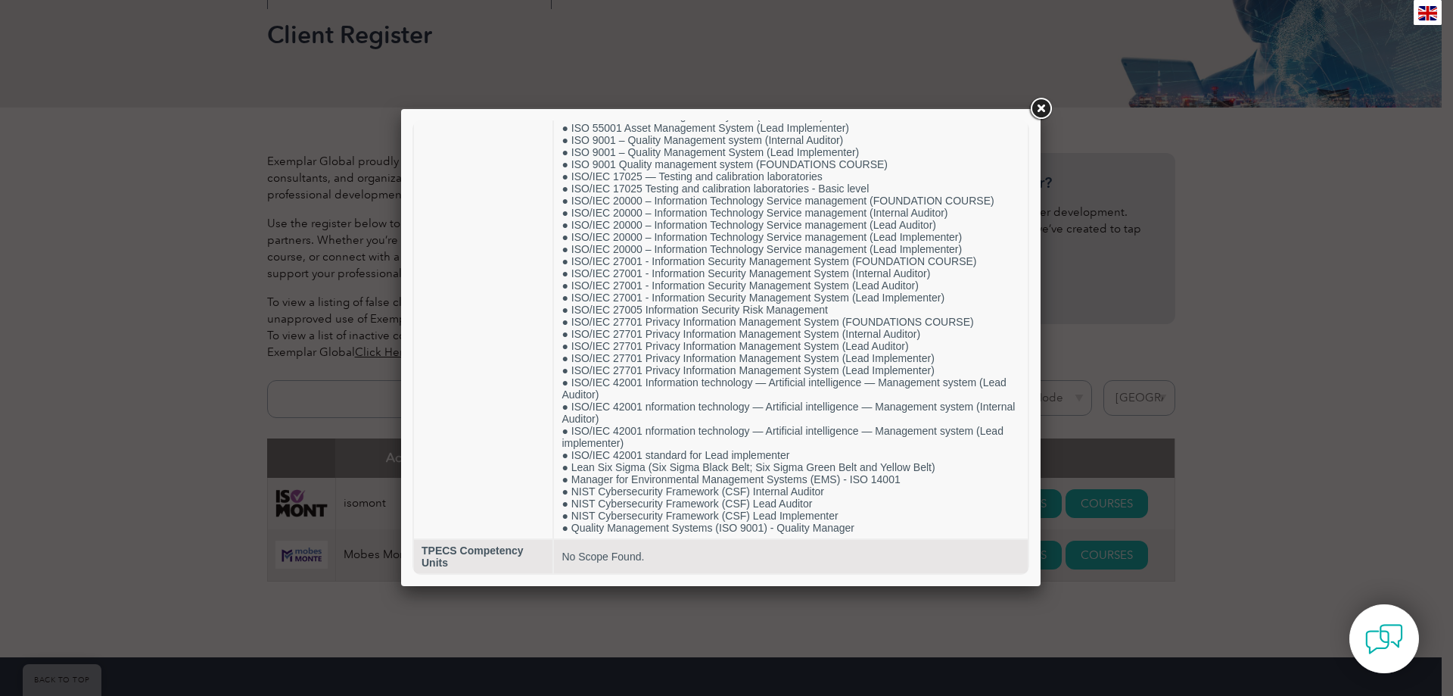
click at [1299, 463] on div at bounding box center [726, 348] width 1453 height 696
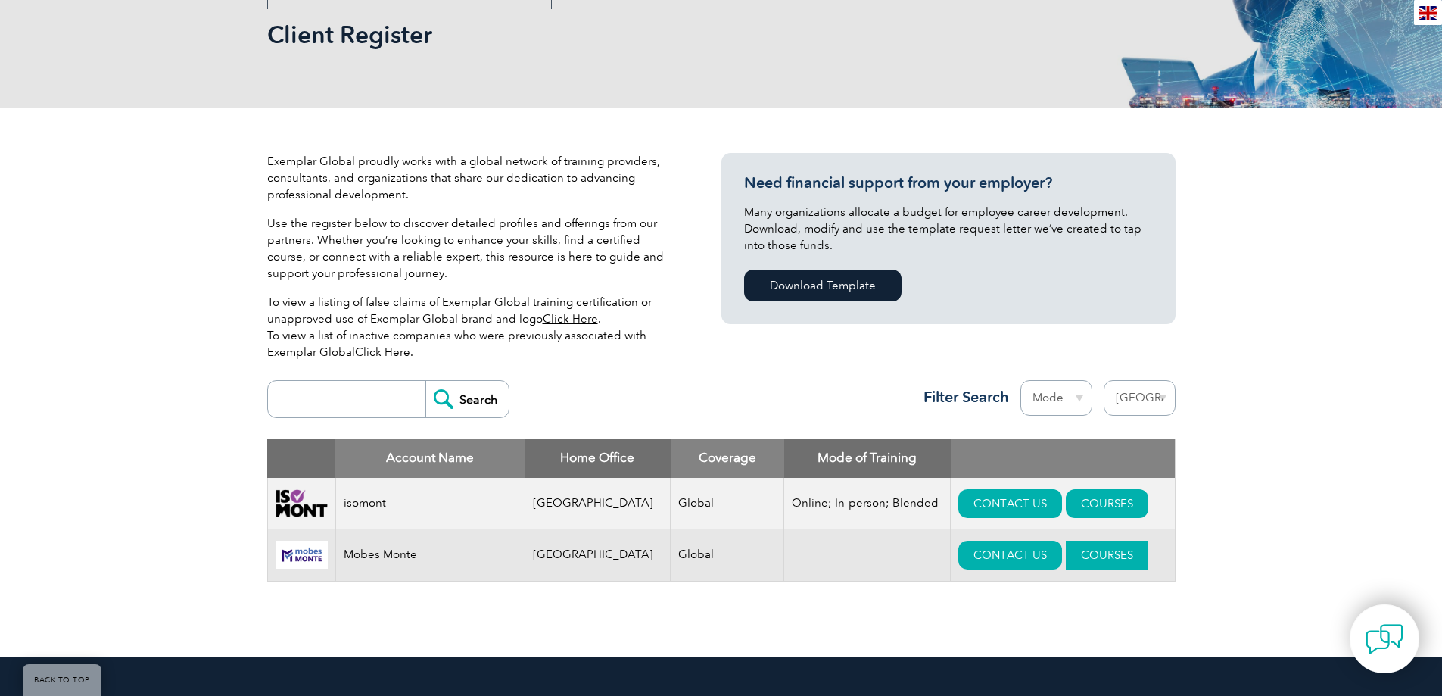
click at [1093, 553] on link "COURSES" at bounding box center [1107, 554] width 82 height 29
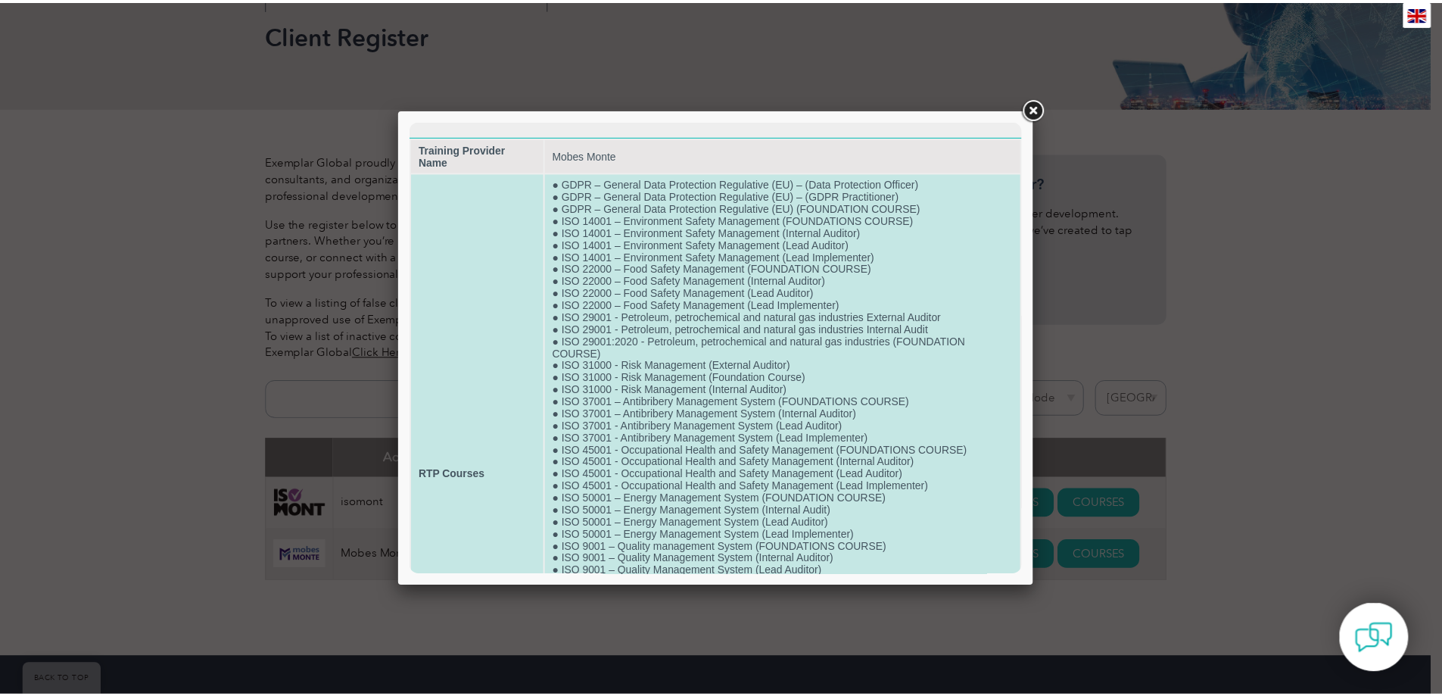
scroll to position [237, 0]
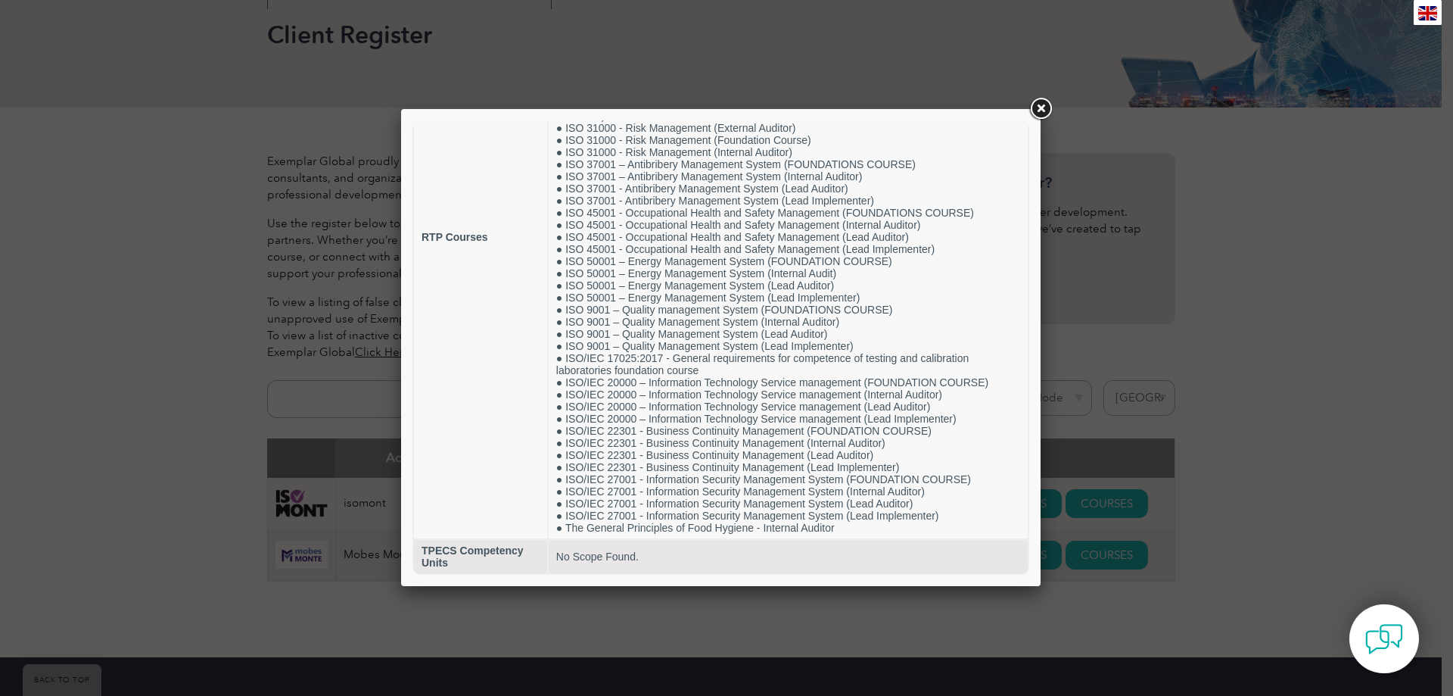
click at [1326, 458] on div at bounding box center [726, 348] width 1453 height 696
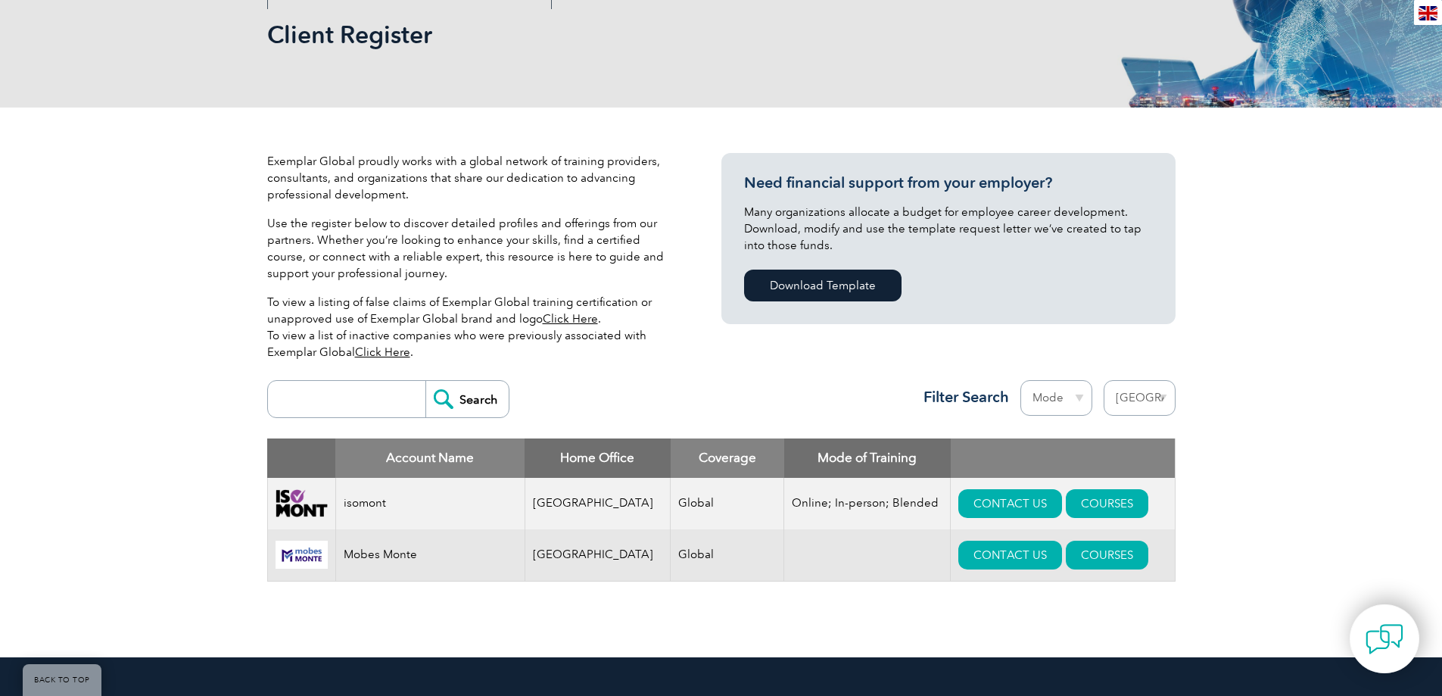
click at [1134, 399] on select "Region [GEOGRAPHIC_DATA] [GEOGRAPHIC_DATA] [GEOGRAPHIC_DATA] [GEOGRAPHIC_DATA] …" at bounding box center [1140, 398] width 72 height 36
click at [1314, 313] on div "Exemplar Global proudly works with a global network of training providers, cons…" at bounding box center [721, 381] width 1442 height 549
